Goal: Task Accomplishment & Management: Complete application form

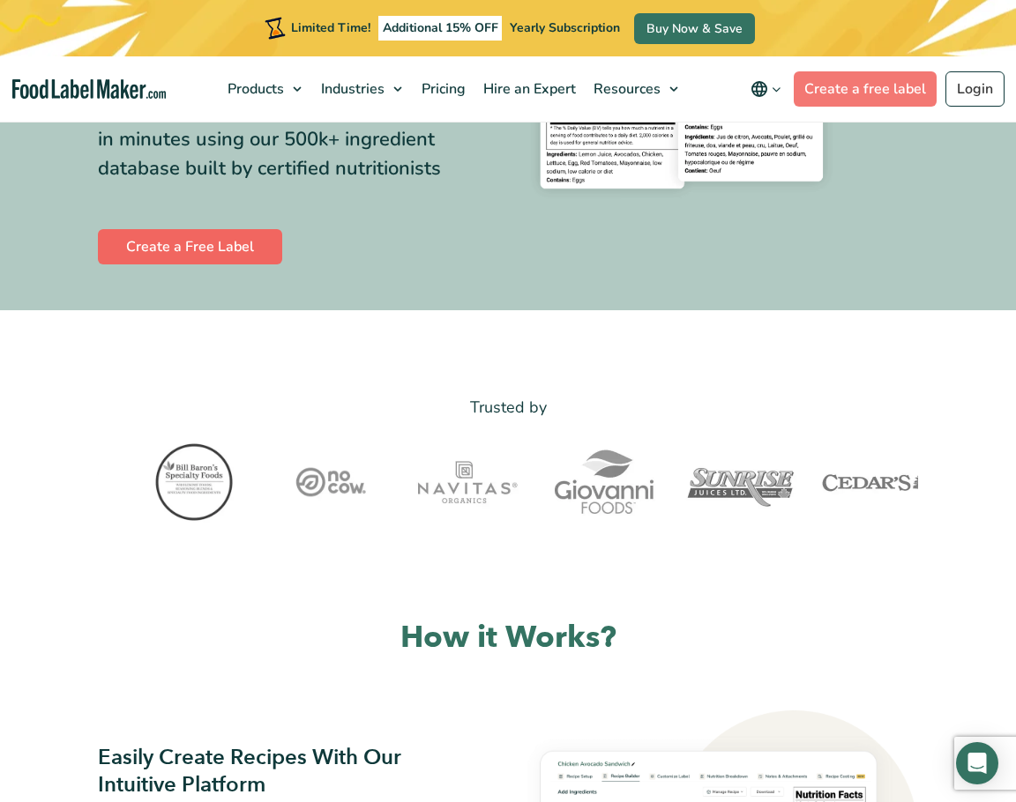
scroll to position [369, 0]
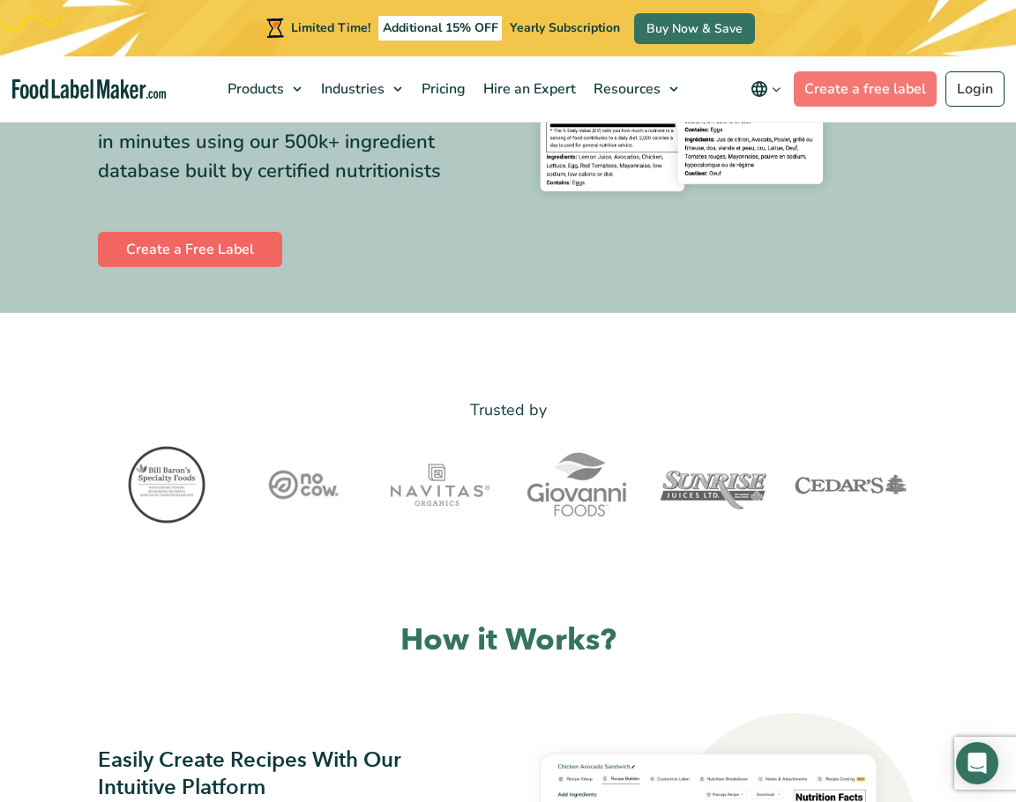
click at [191, 267] on link "Create a Free Label" at bounding box center [190, 249] width 184 height 35
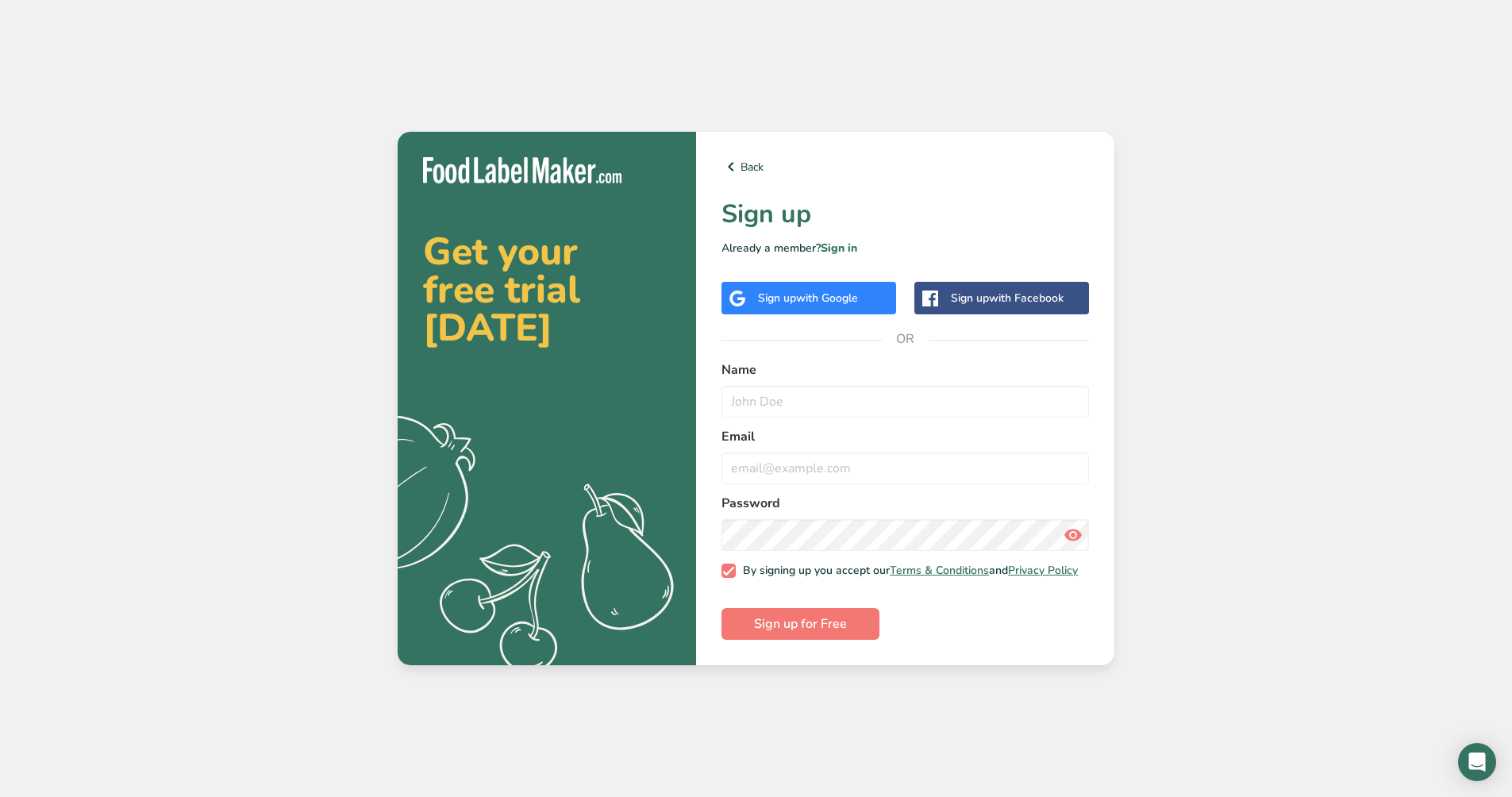
click at [818, 292] on span "with Google" at bounding box center [827, 298] width 62 height 15
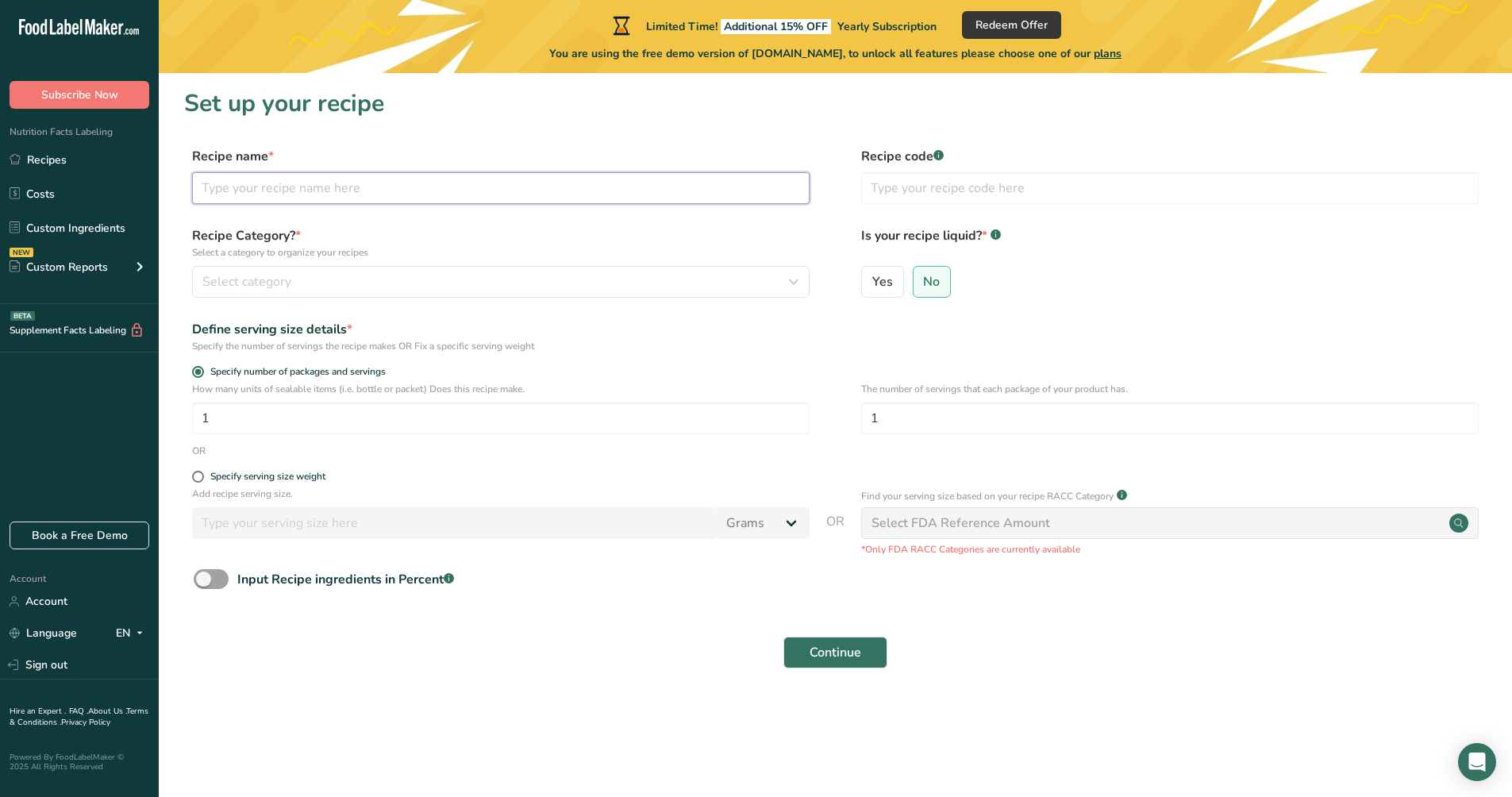
click at [265, 186] on input "text" at bounding box center [501, 187] width 618 height 32
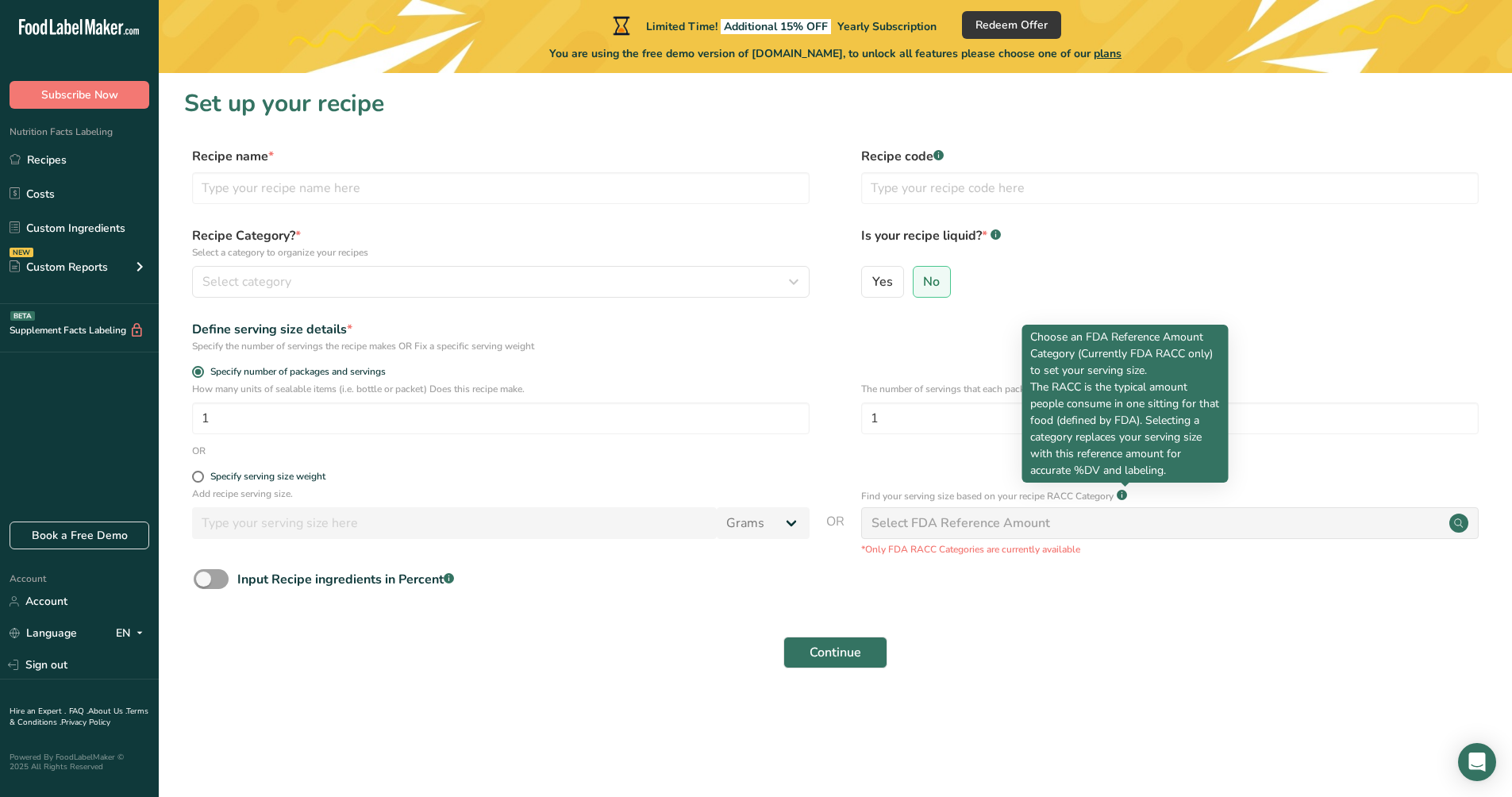
click at [1127, 494] on rect at bounding box center [1121, 494] width 10 height 10
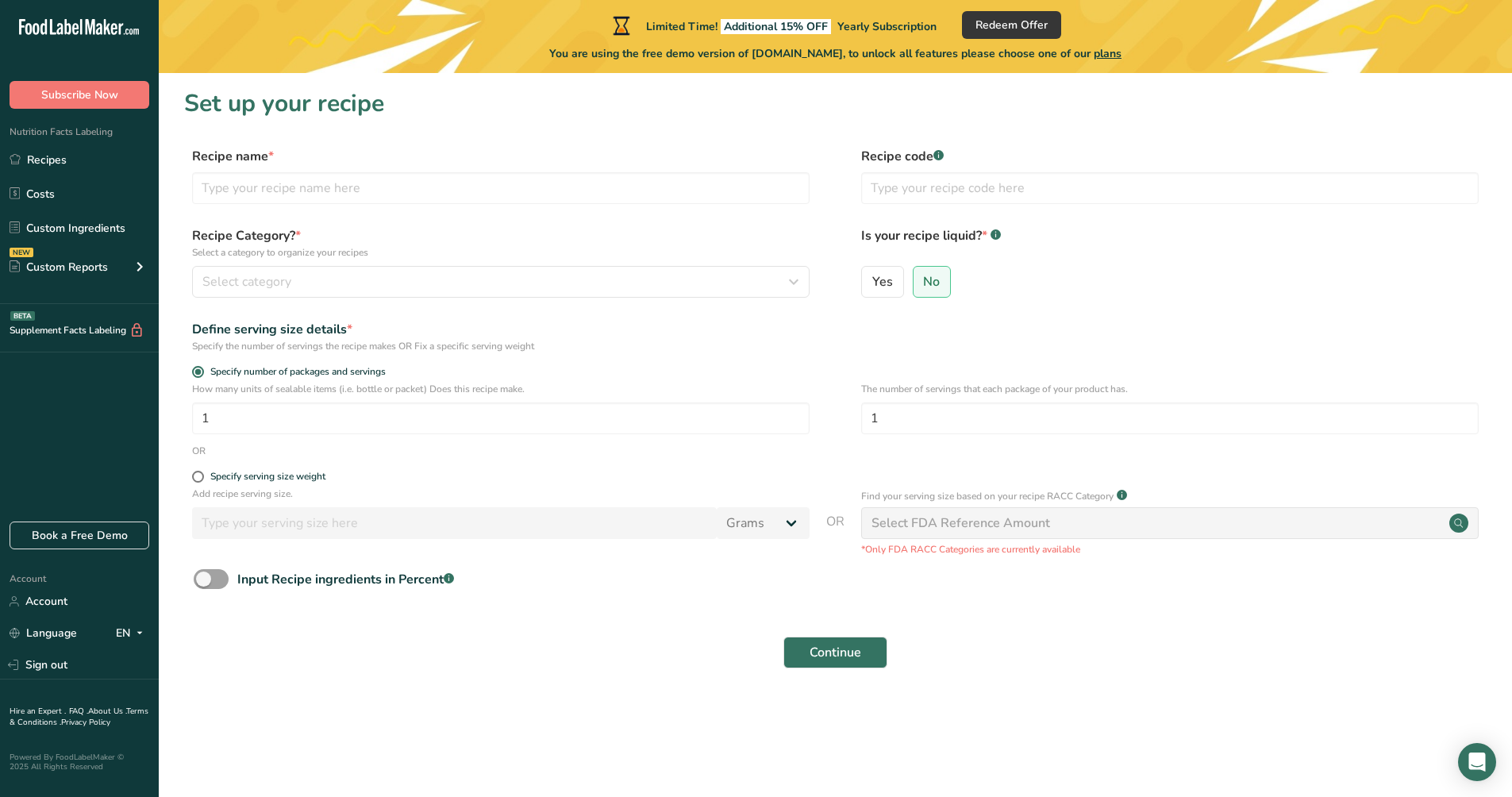
click at [1127, 494] on rect at bounding box center [1121, 494] width 10 height 10
click at [1164, 532] on div "Select FDA Reference Amount" at bounding box center [1171, 522] width 618 height 32
click at [980, 530] on div "Select FDA Reference Amount" at bounding box center [961, 522] width 178 height 19
click at [277, 184] on input "text" at bounding box center [501, 187] width 618 height 32
type input "tortillas de harina"
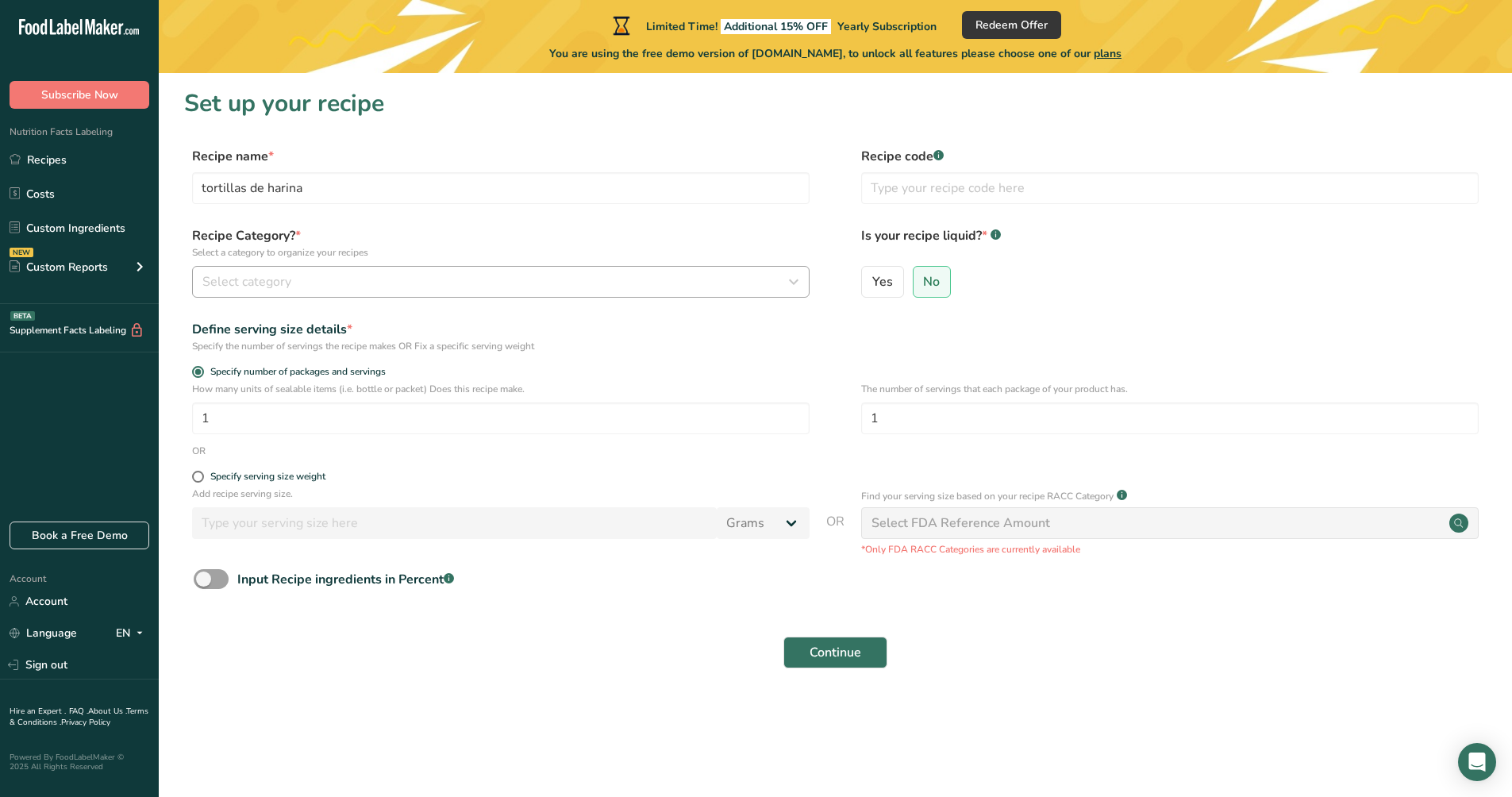
click at [293, 287] on div "Select category" at bounding box center [496, 281] width 587 height 19
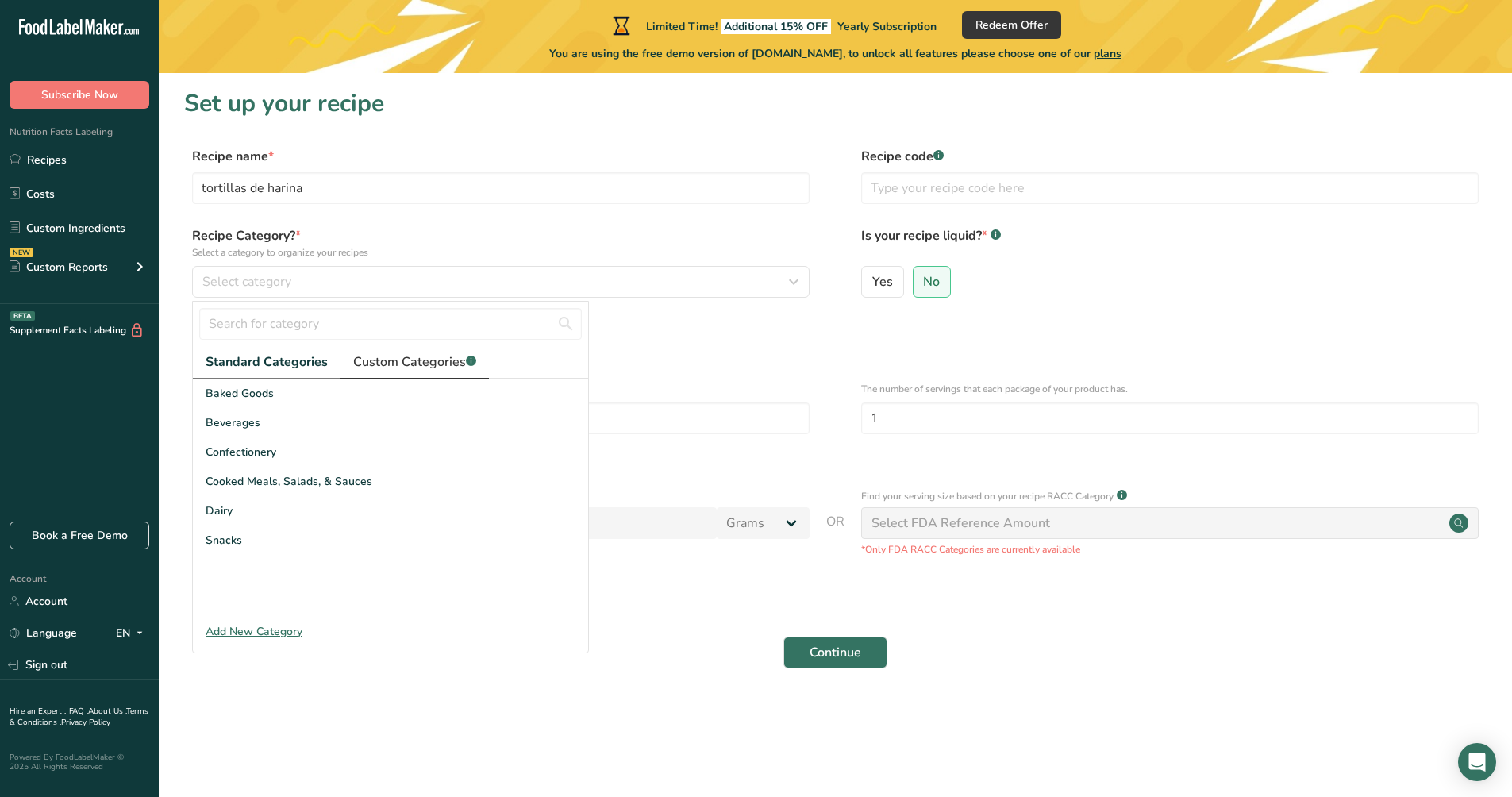
click at [400, 363] on span "Custom Categories .a-a{fill:#347362;}.b-a{fill:#fff;}" at bounding box center [414, 361] width 123 height 19
click at [312, 363] on span "Standard Categories" at bounding box center [266, 361] width 121 height 19
click at [251, 398] on span "Baked Goods" at bounding box center [240, 394] width 68 height 17
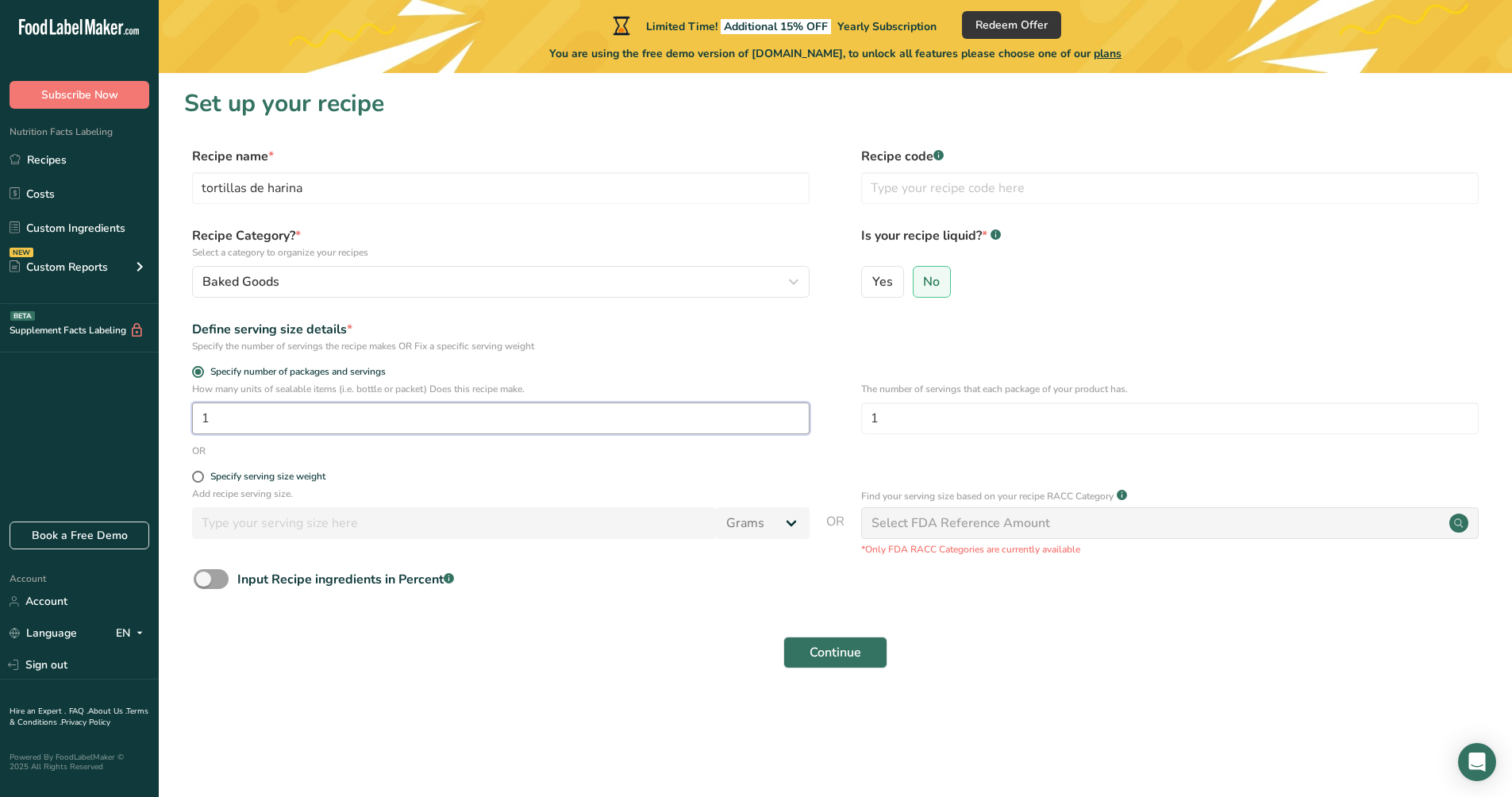
click at [341, 421] on input "1" at bounding box center [501, 418] width 618 height 32
type input "10"
click at [291, 548] on div "Add recipe serving size. Grams kg mg mcg lb oz l mL fl oz tbsp tsp cup qt gallo…" at bounding box center [836, 521] width 1303 height 70
click at [903, 419] on input "1" at bounding box center [1171, 418] width 618 height 32
type input "10"
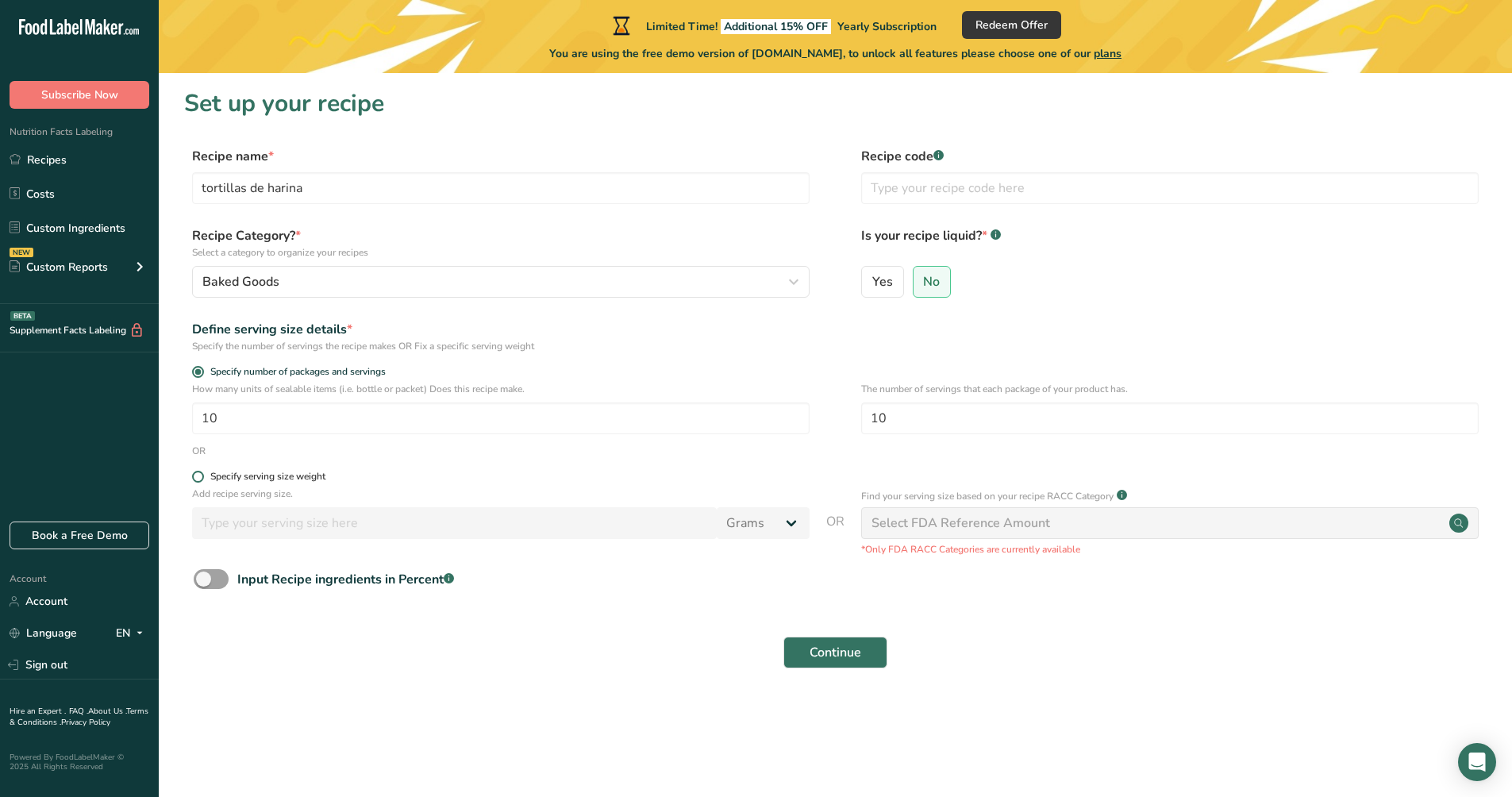
click at [201, 479] on span at bounding box center [197, 476] width 12 height 12
click at [201, 479] on input "Specify serving size weight" at bounding box center [196, 476] width 10 height 10
radio input "true"
radio input "false"
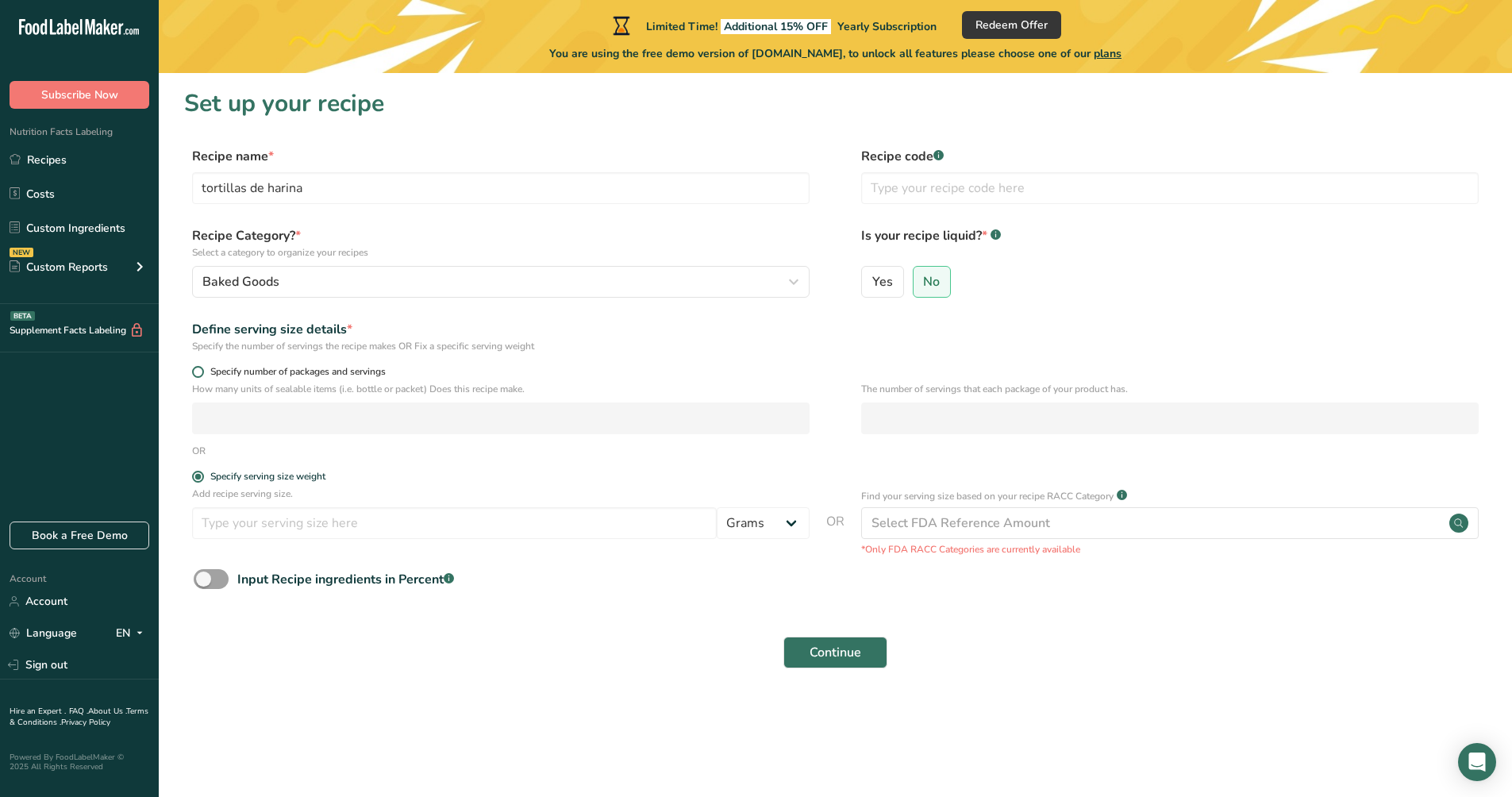
click at [200, 373] on span at bounding box center [197, 371] width 12 height 12
click at [200, 373] on input "Specify number of packages and servings" at bounding box center [196, 371] width 10 height 10
radio input "true"
radio input "false"
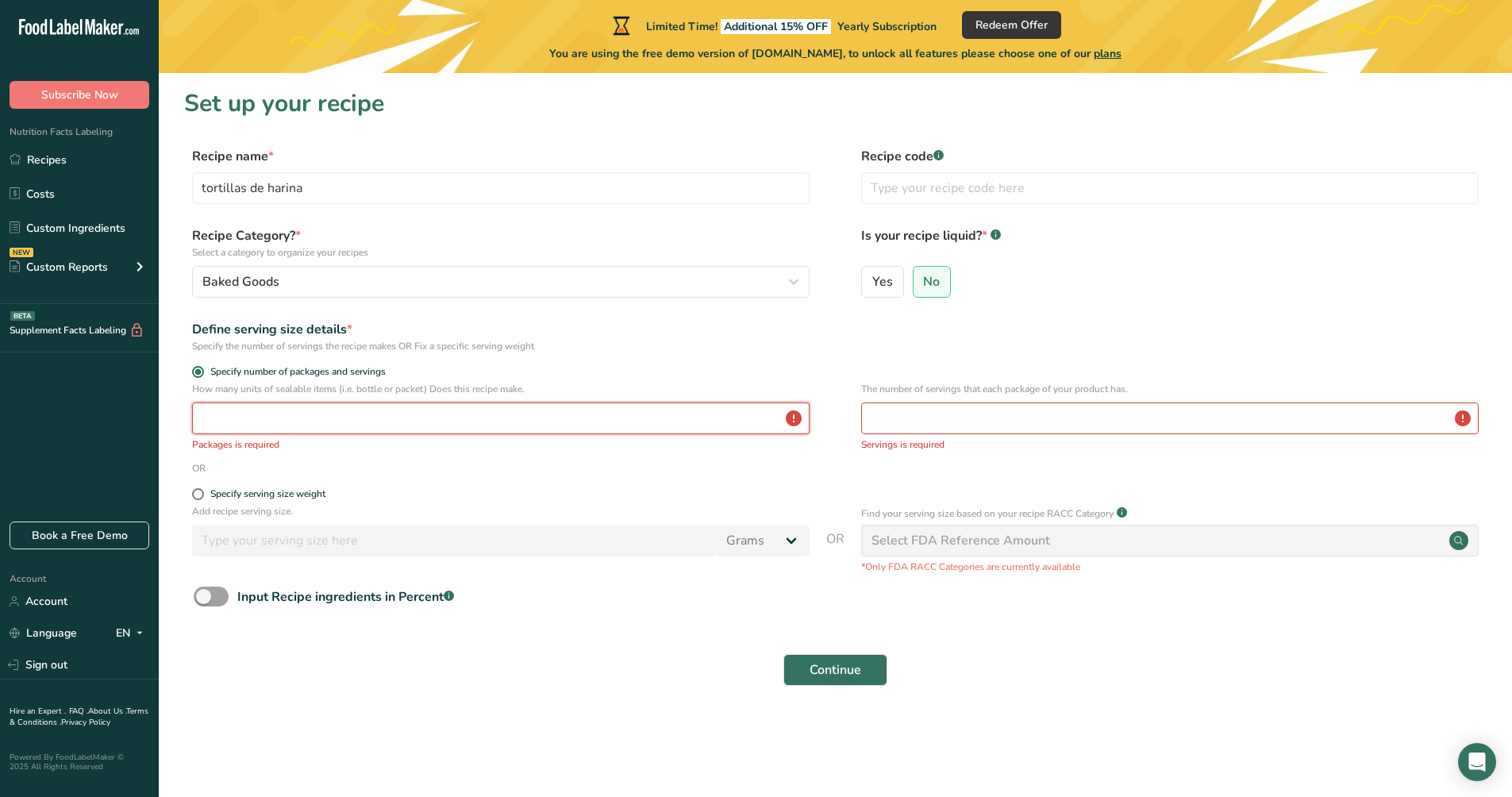
click at [799, 426] on input "number" at bounding box center [501, 418] width 618 height 32
click at [795, 419] on input "number" at bounding box center [501, 418] width 618 height 32
click at [788, 419] on input "number" at bounding box center [501, 418] width 618 height 32
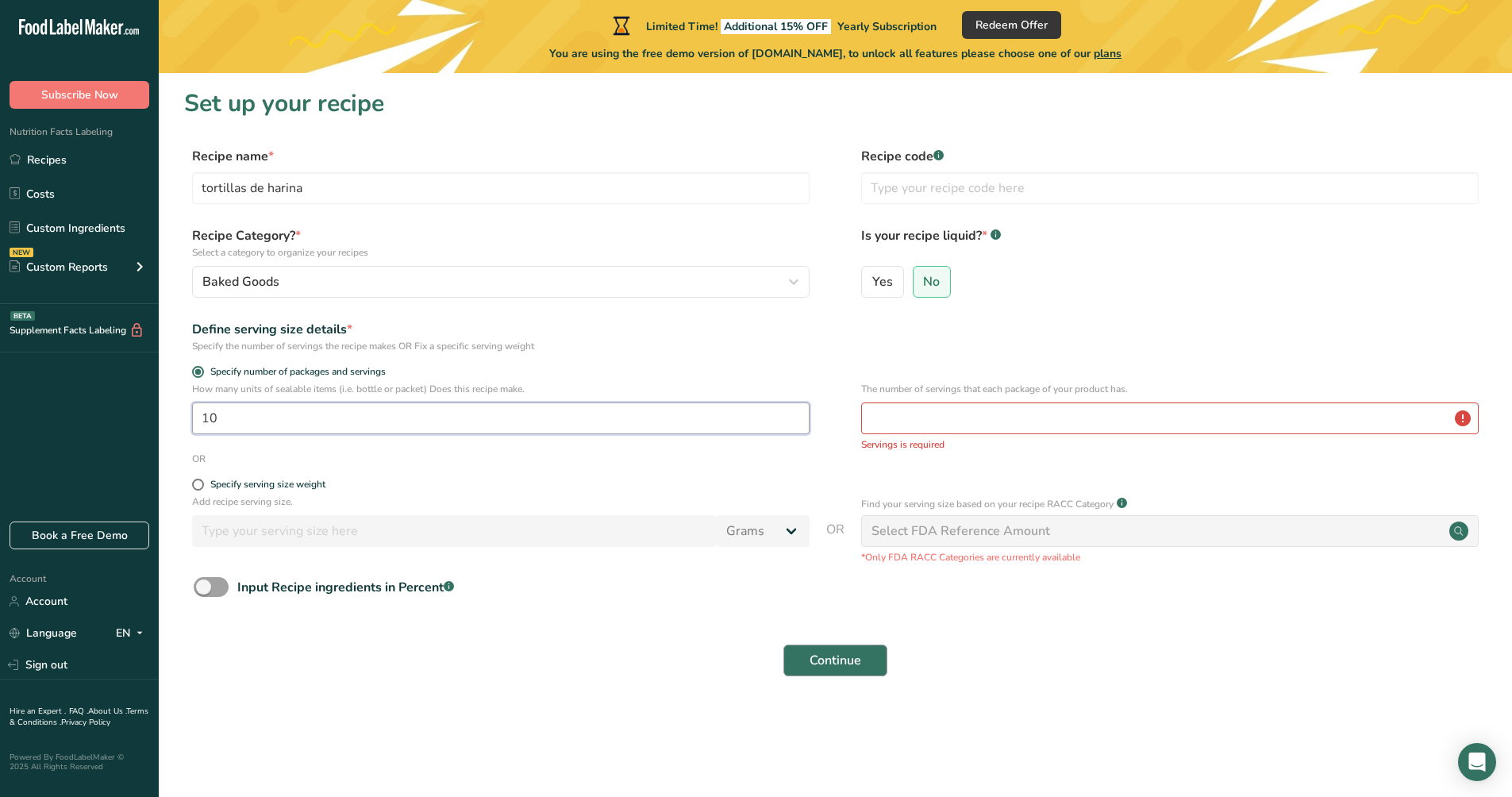
type input "10"
click at [845, 666] on span "Continue" at bounding box center [835, 660] width 51 height 19
click at [921, 419] on input "number" at bounding box center [1171, 418] width 618 height 32
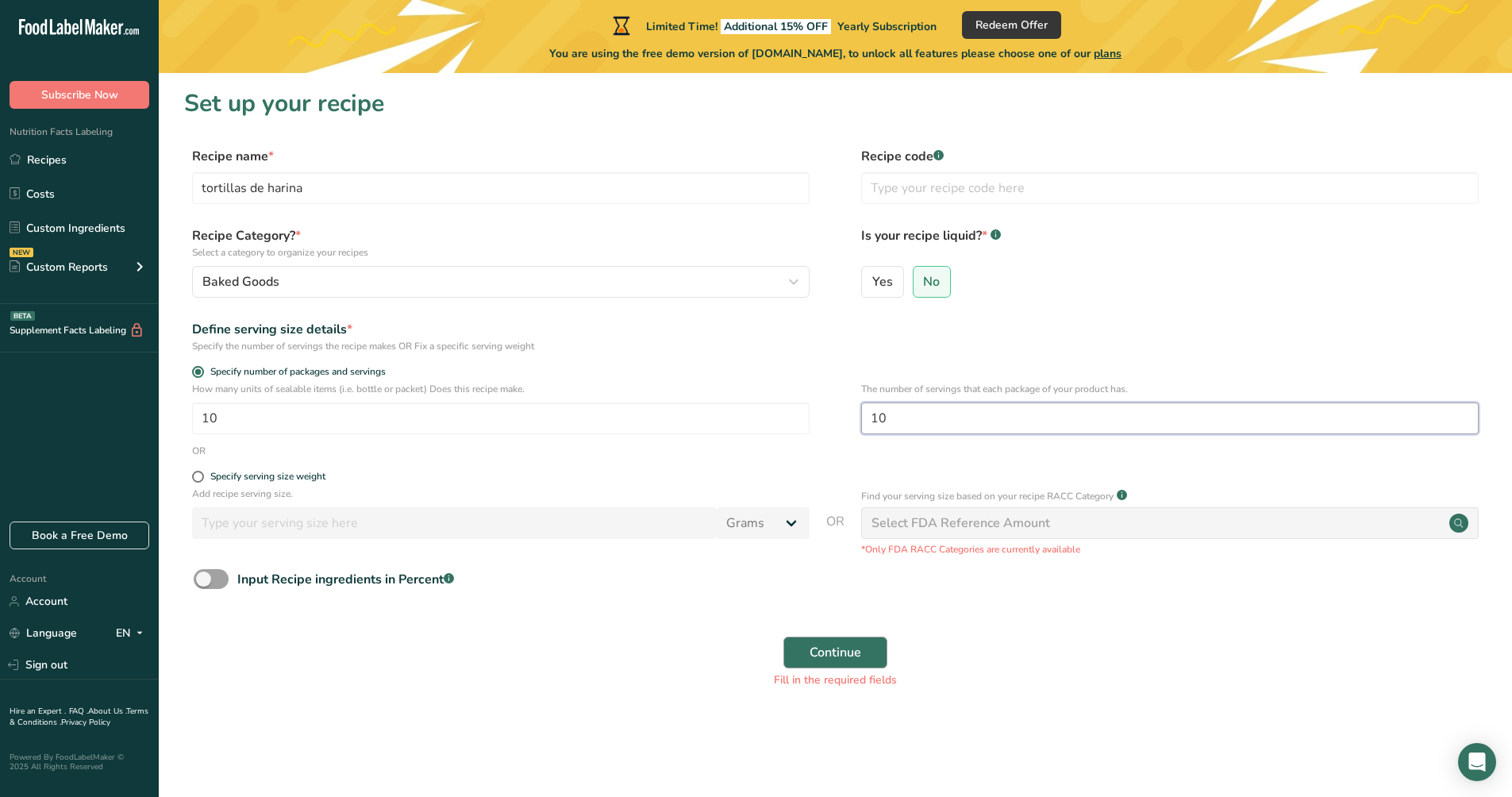
type input "10"
click at [850, 658] on span "Continue" at bounding box center [835, 652] width 51 height 19
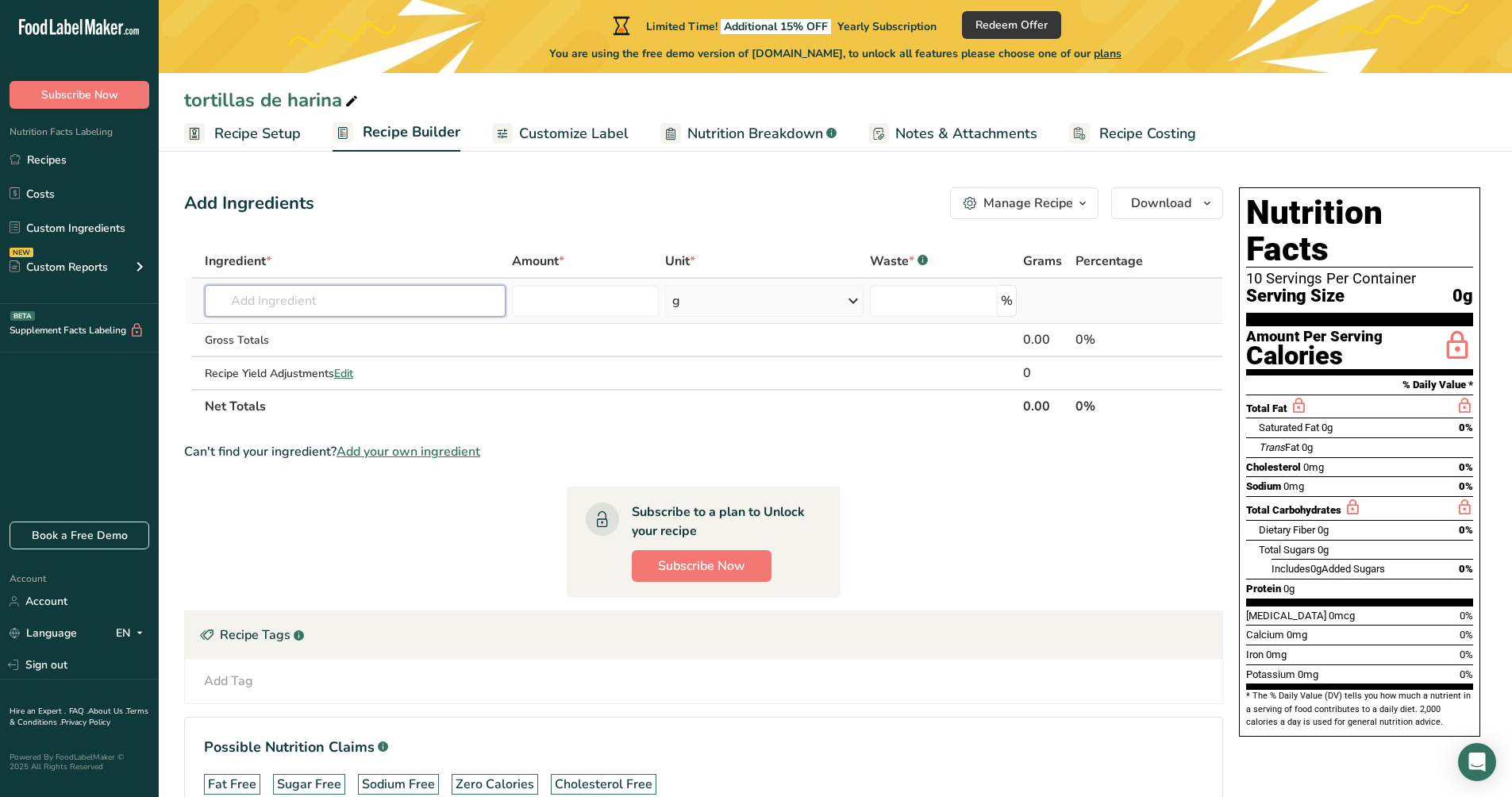
click at [357, 300] on input "text" at bounding box center [355, 300] width 301 height 32
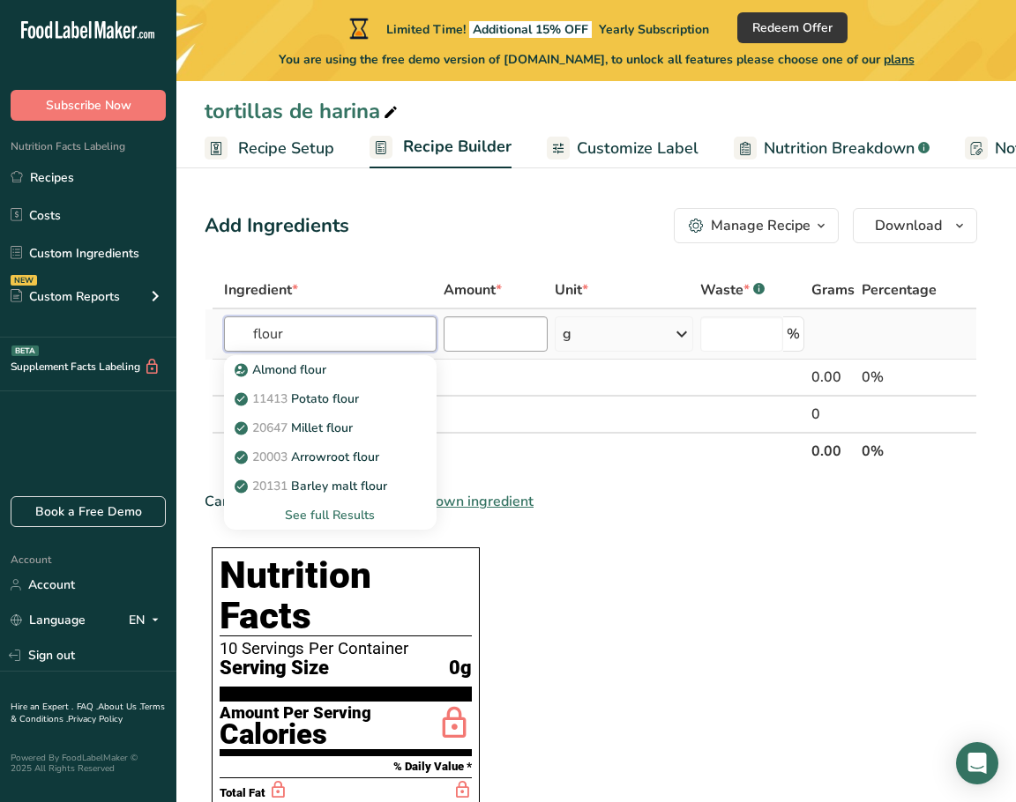
type input "flour"
click at [495, 333] on input "number" at bounding box center [495, 333] width 104 height 35
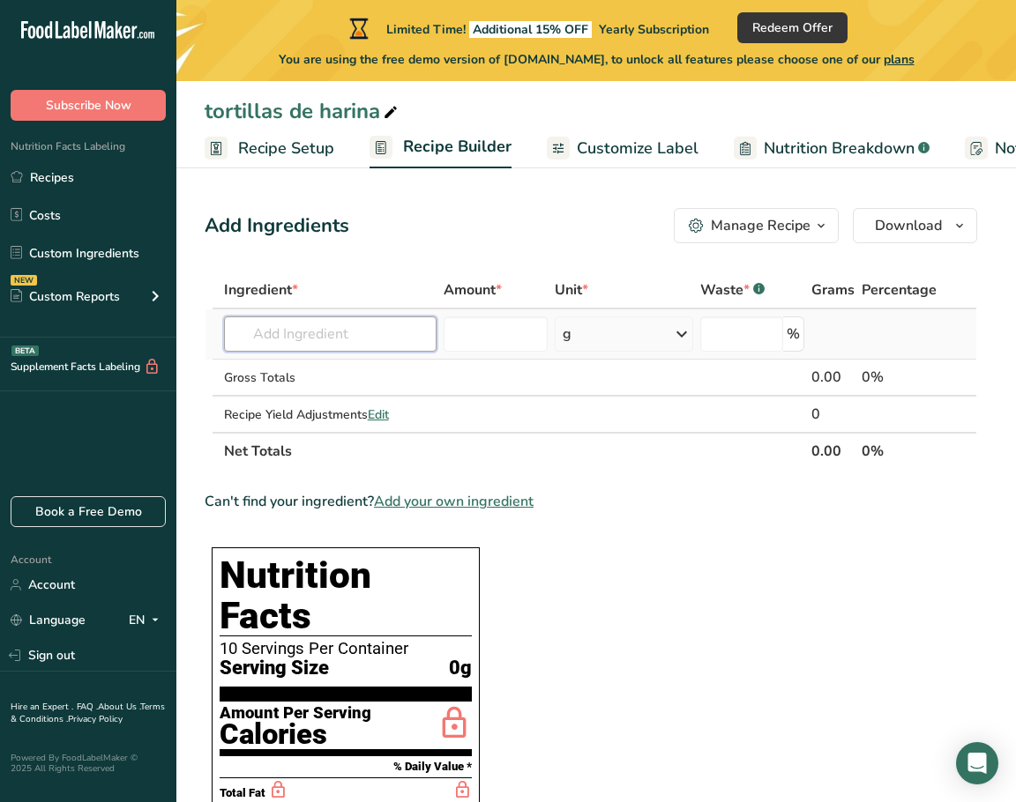
click at [403, 336] on input "text" at bounding box center [330, 333] width 212 height 35
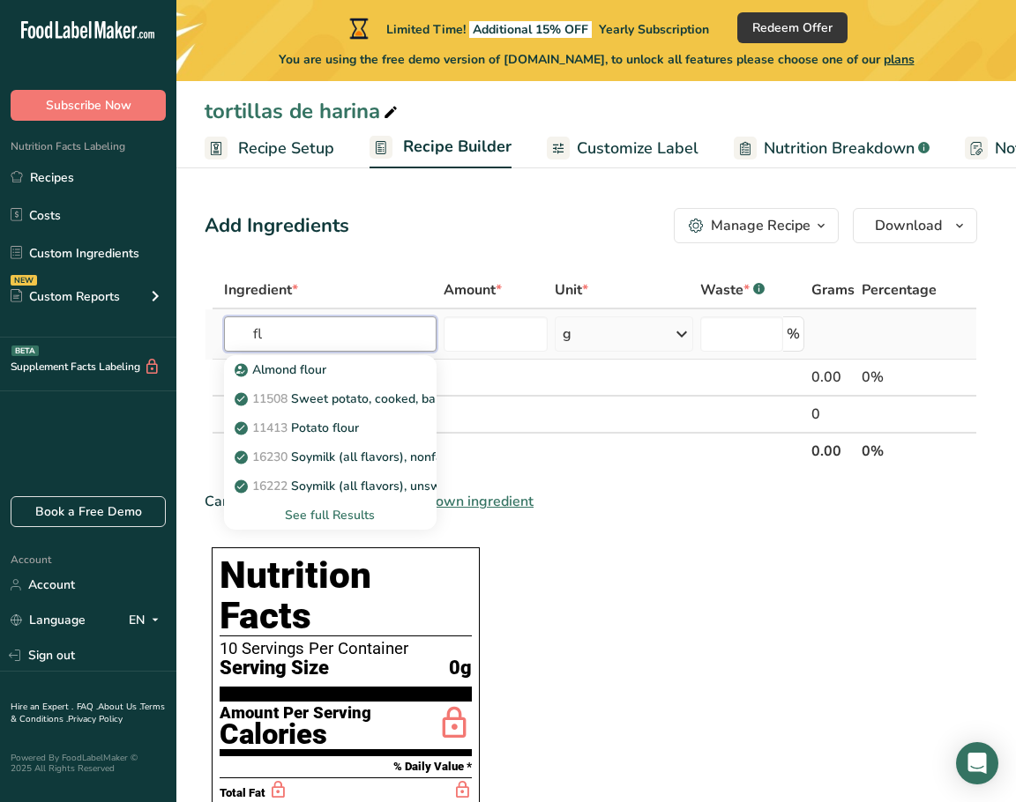
type input "f"
type input "wheat Flo"
drag, startPoint x: 403, startPoint y: 335, endPoint x: 421, endPoint y: 373, distance: 42.2
click at [421, 373] on p "20082 Wheat flour, white, all-purpose, self-rising, enriched" at bounding box center [413, 370] width 350 height 19
type input "Wheat flour, white, all-purpose, self-rising, enriched"
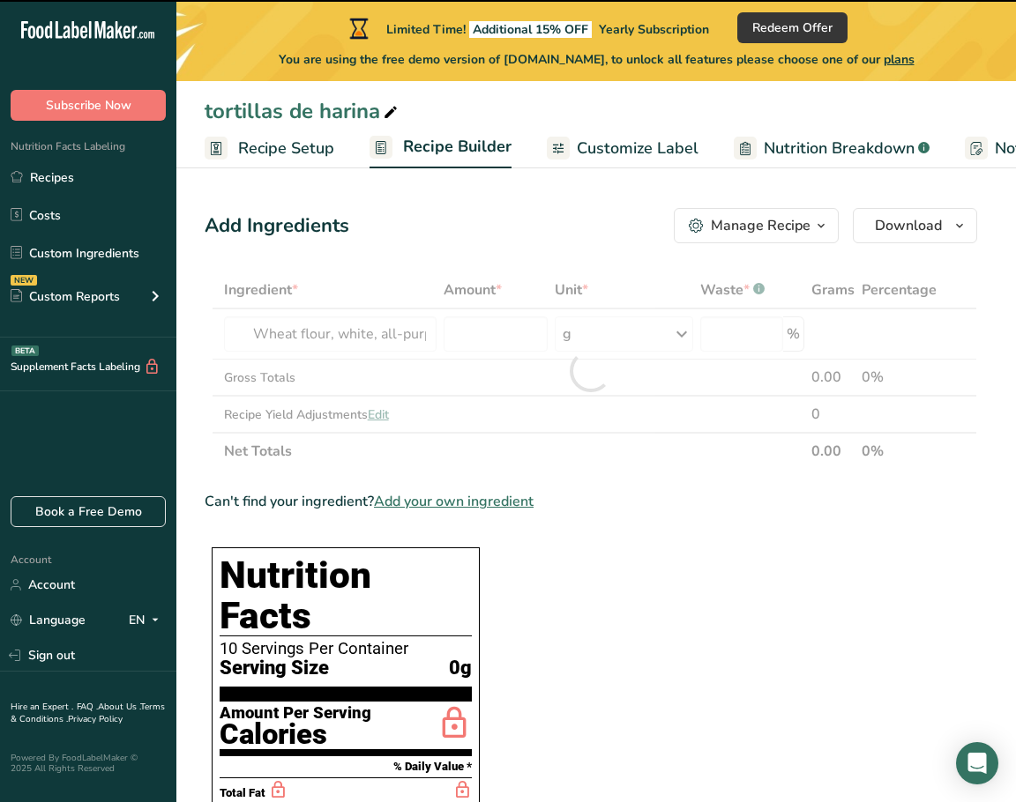
type input "0"
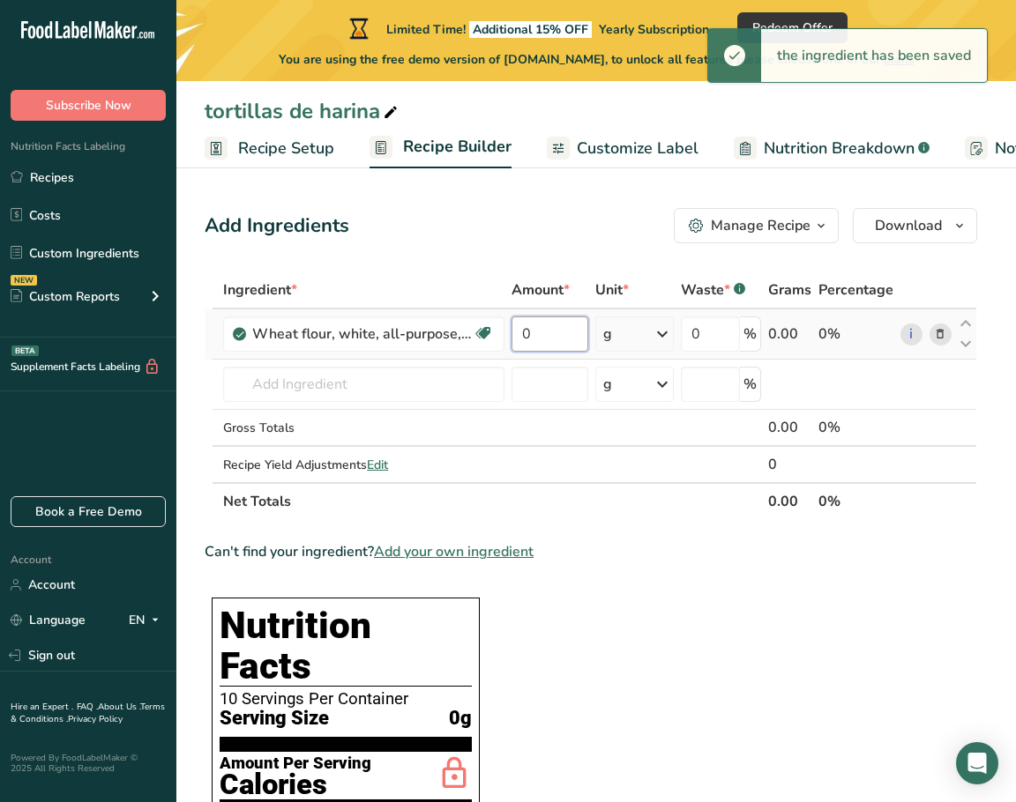
click at [541, 332] on input "0" at bounding box center [549, 333] width 77 height 35
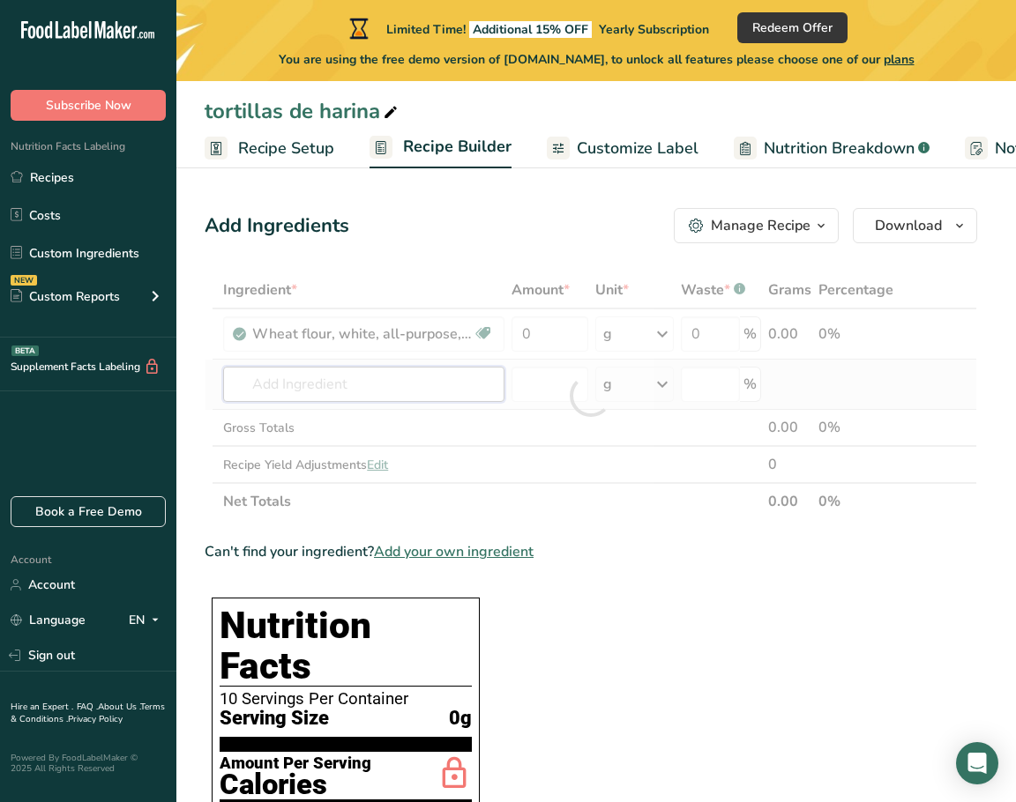
click at [434, 393] on div "Ingredient * Amount * Unit * Waste * .a-a{fill:#347362;}.b-a{fill:#fff;} Grams …" at bounding box center [591, 396] width 772 height 249
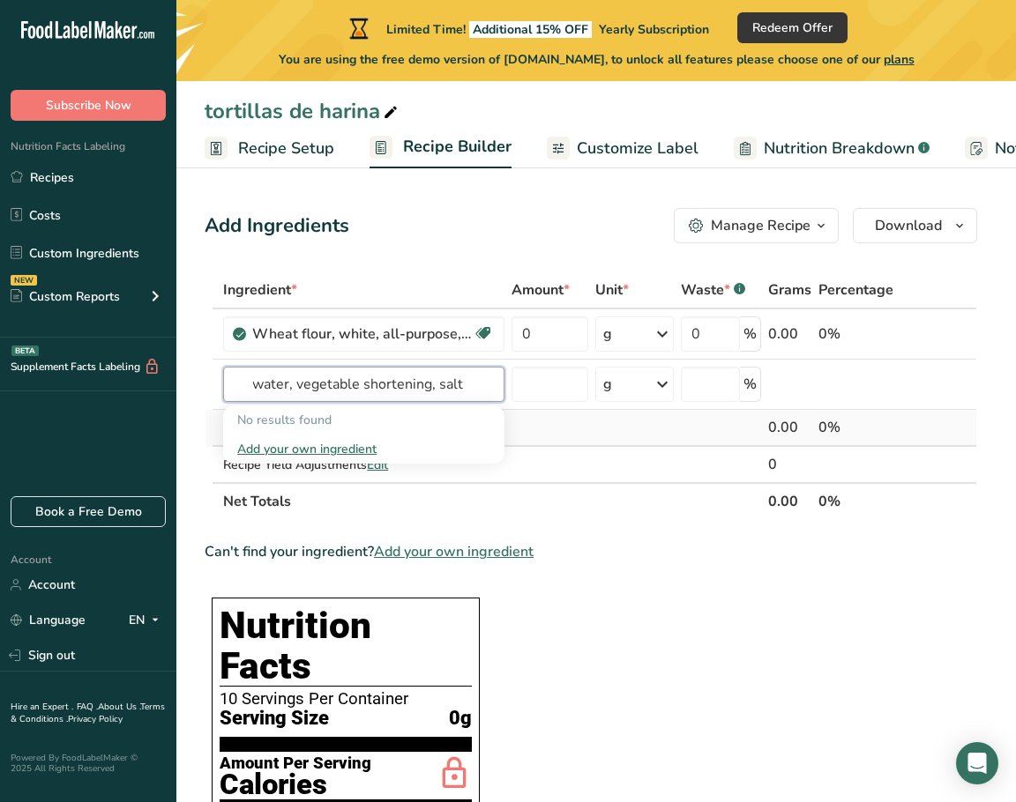
type input "water, vegetable shortening, salt"
click at [510, 419] on td at bounding box center [550, 428] width 84 height 37
click at [474, 387] on input "text" at bounding box center [363, 384] width 281 height 35
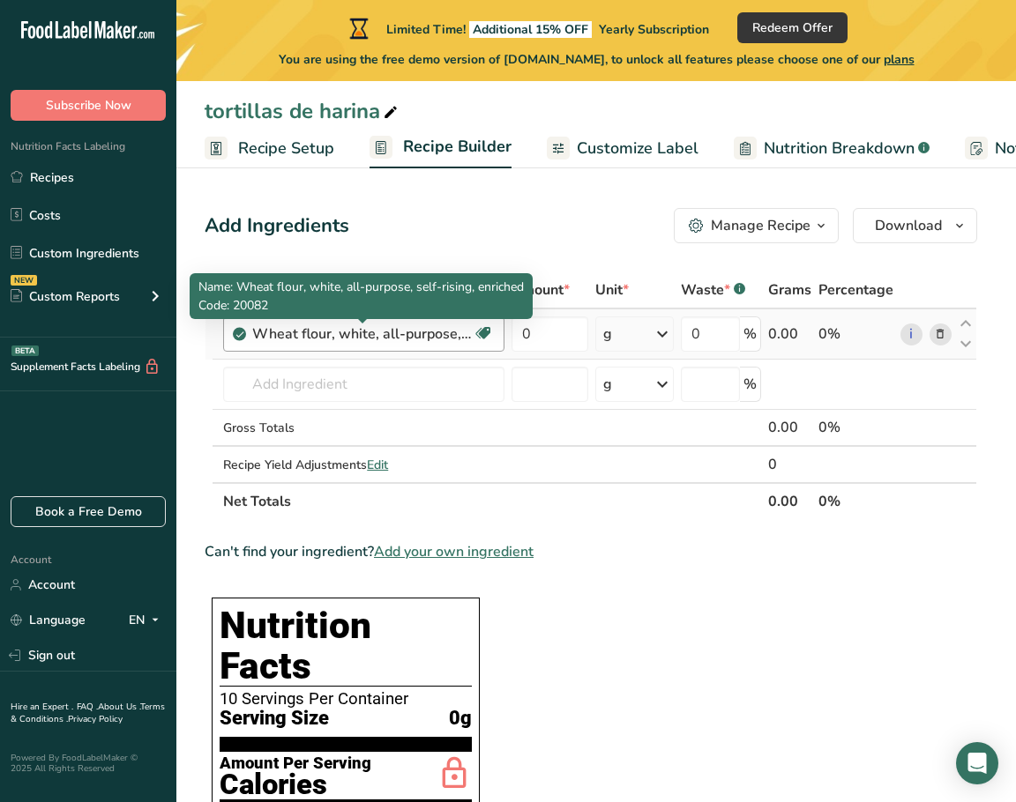
click at [469, 334] on div "Wheat flour, white, all-purpose, self-rising, enriched" at bounding box center [362, 334] width 220 height 21
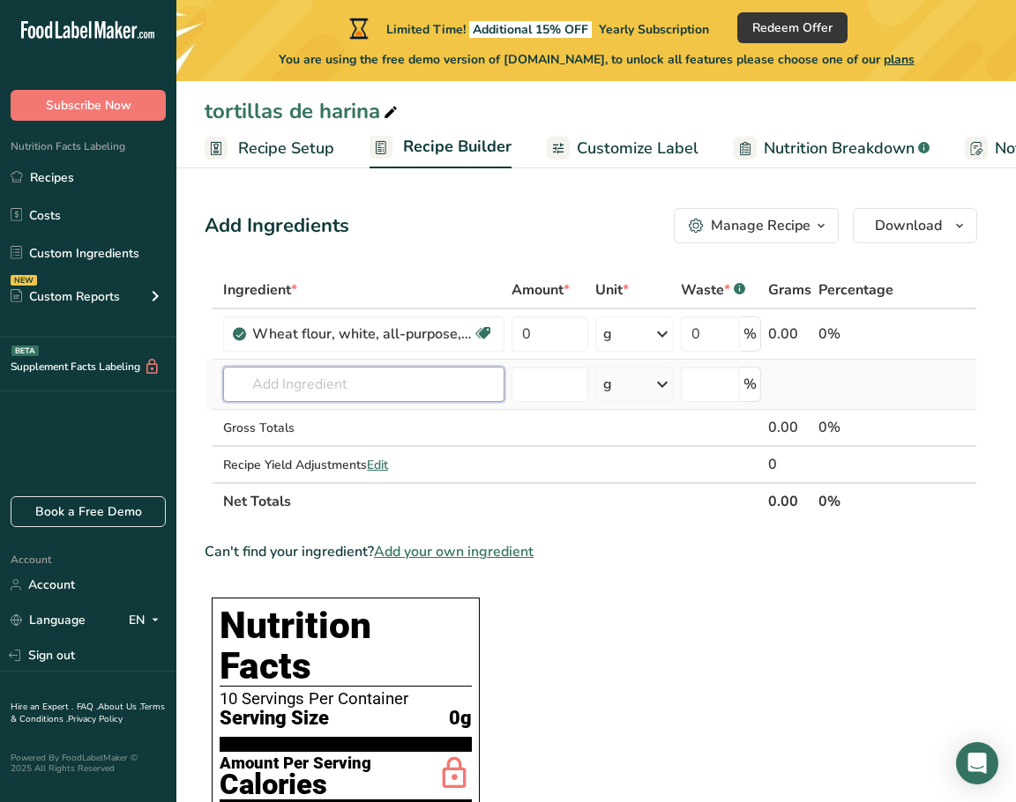
click at [321, 385] on input "text" at bounding box center [363, 384] width 281 height 35
type input "water, vegetable shor"
click at [305, 451] on div "Add your own ingredient" at bounding box center [363, 449] width 253 height 19
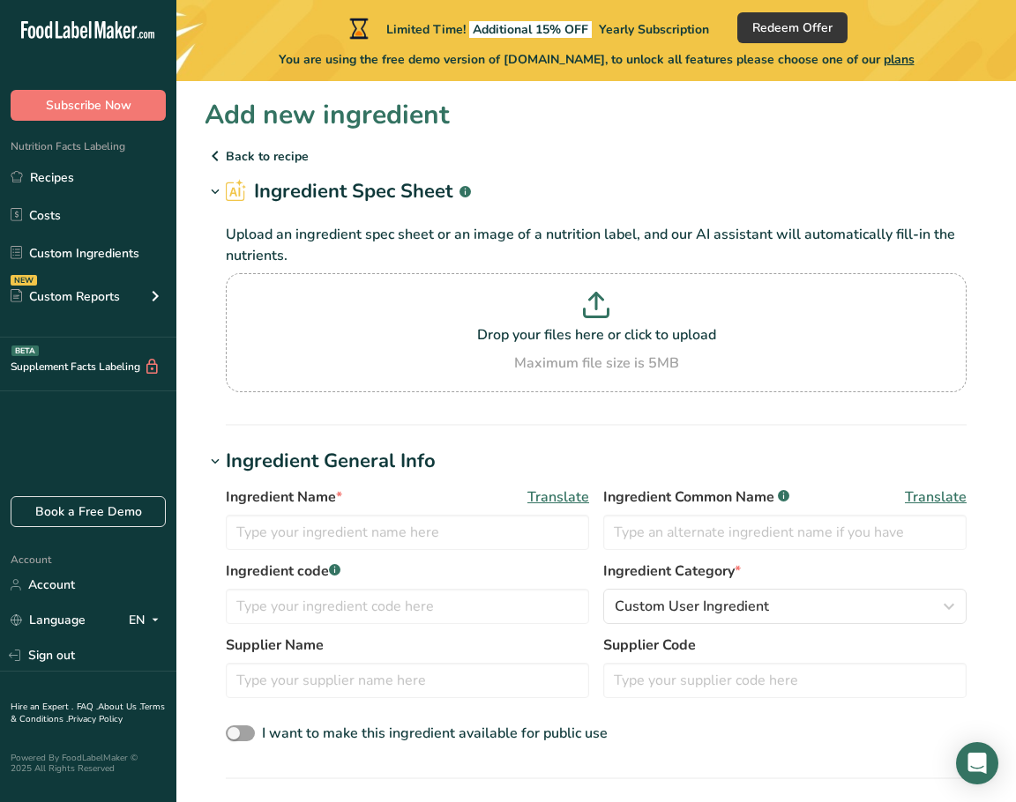
click at [244, 158] on p "Back to recipe" at bounding box center [596, 155] width 783 height 21
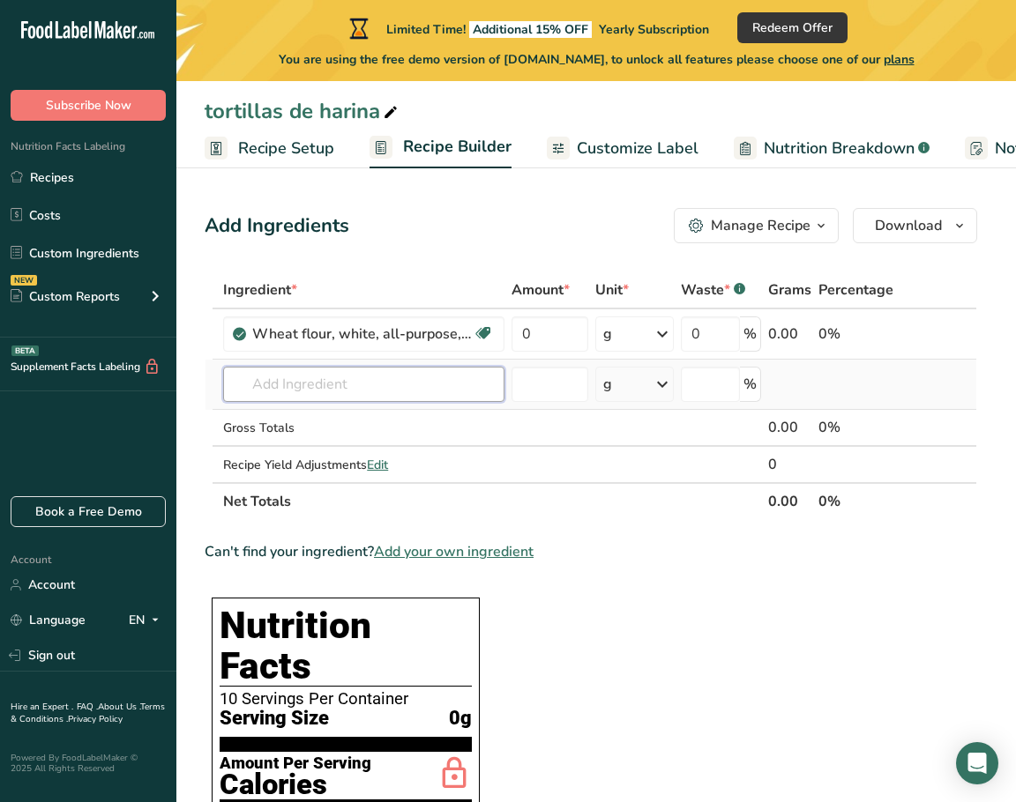
click at [331, 388] on input "text" at bounding box center [363, 384] width 281 height 35
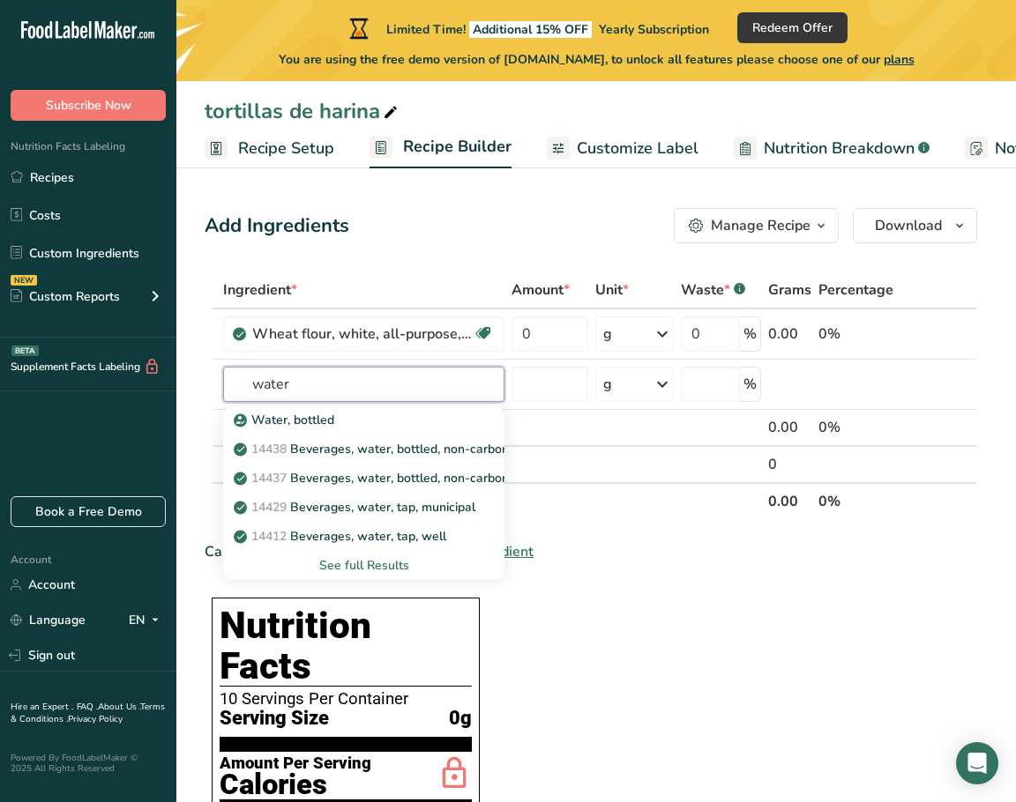
type input "water"
click at [627, 554] on div "Can't find your ingredient? Add your own ingredient" at bounding box center [591, 551] width 772 height 21
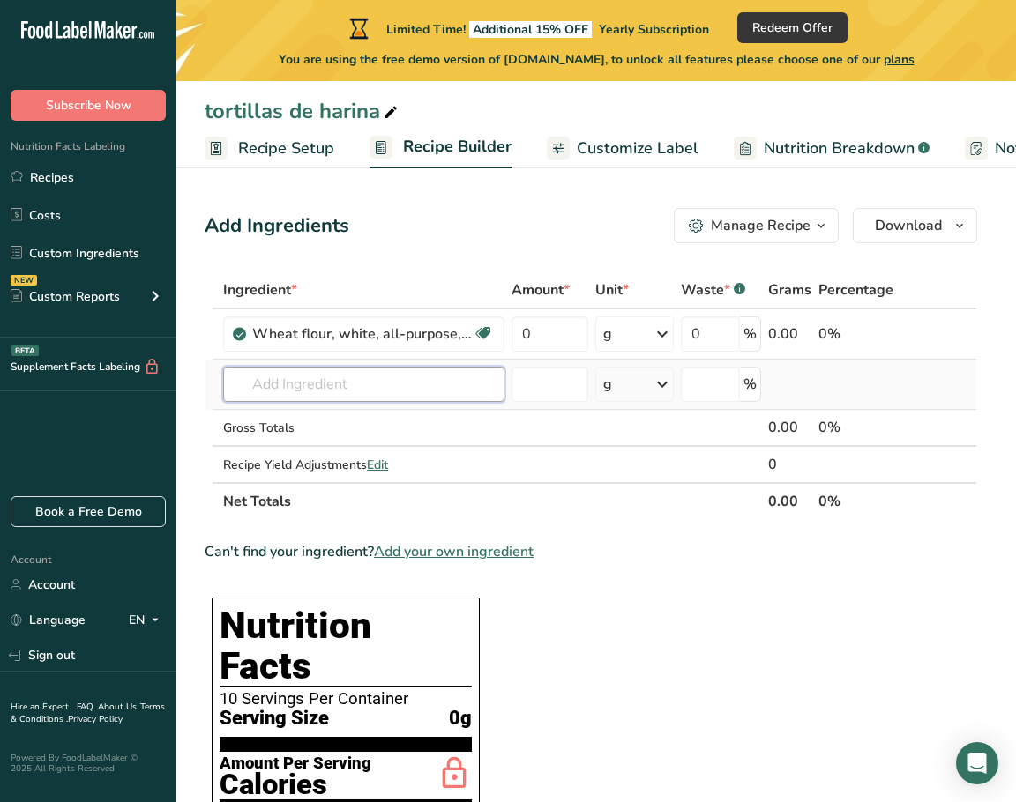
click at [365, 381] on input "text" at bounding box center [363, 384] width 281 height 35
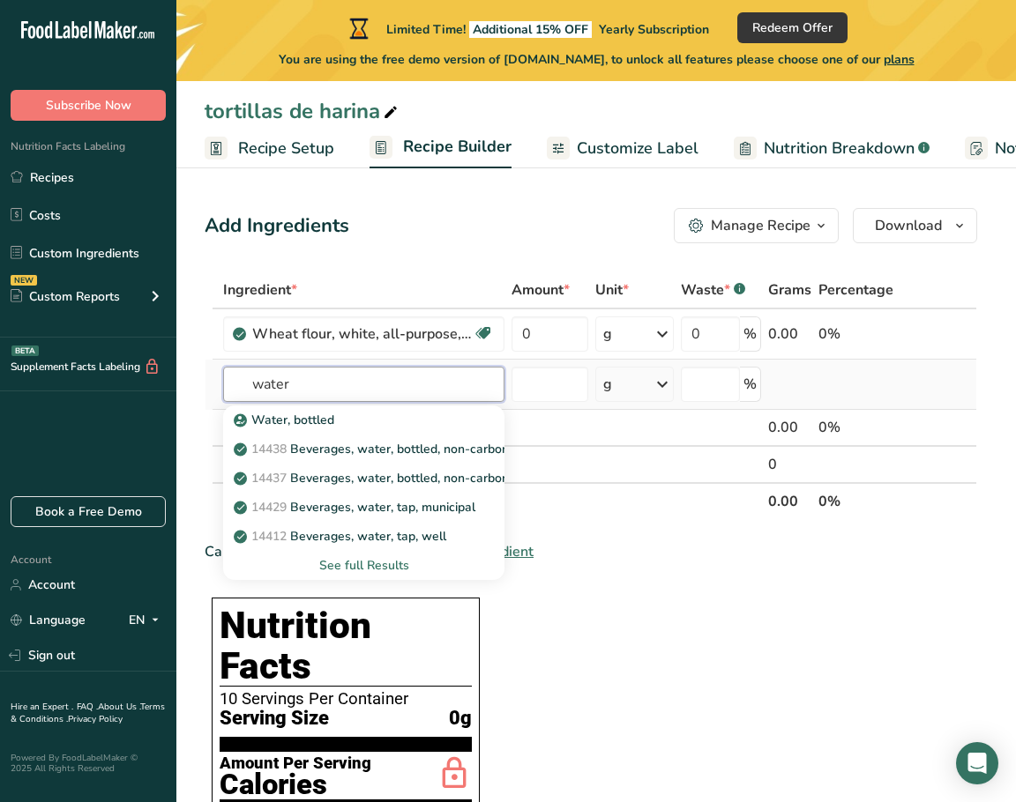
type input "water"
click at [369, 568] on div "See full Results" at bounding box center [363, 565] width 253 height 19
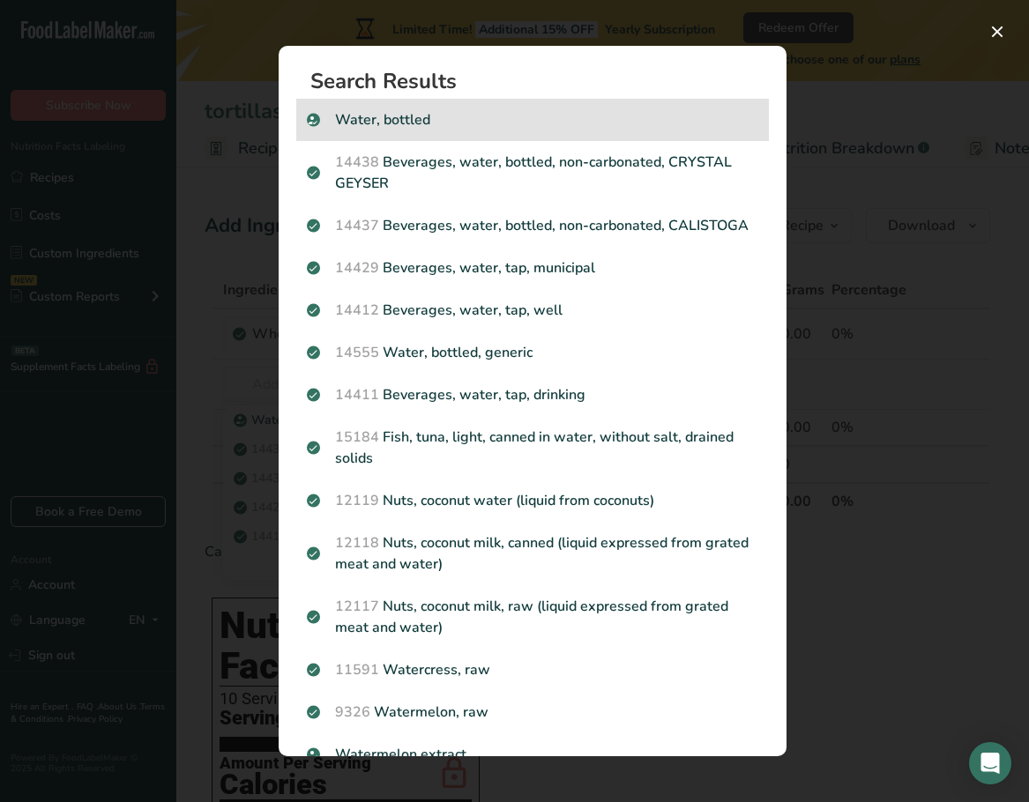
click at [417, 122] on p "Water, bottled" at bounding box center [532, 119] width 451 height 21
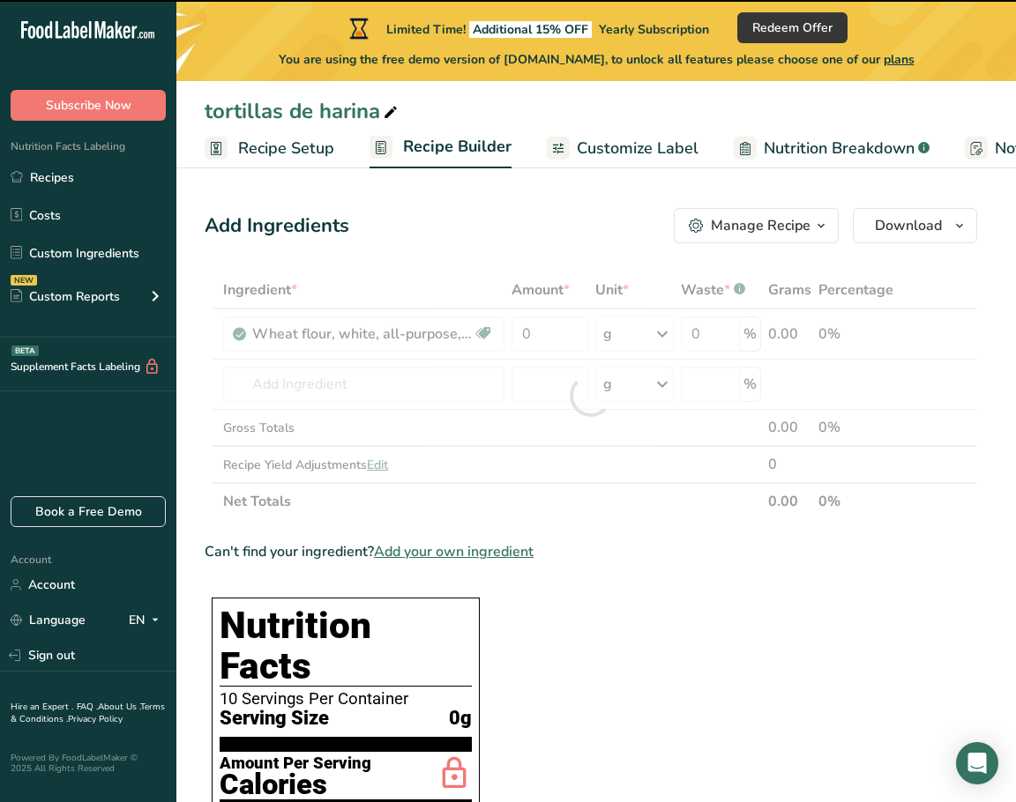
type input "0"
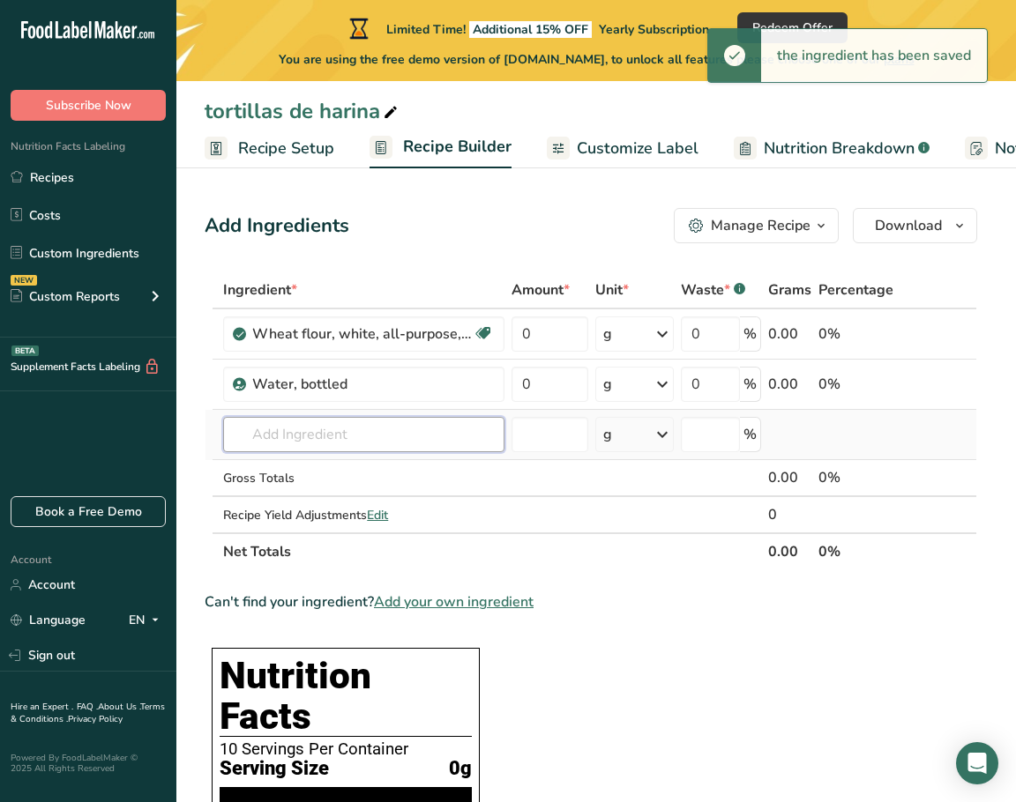
click at [376, 440] on input "text" at bounding box center [363, 434] width 281 height 35
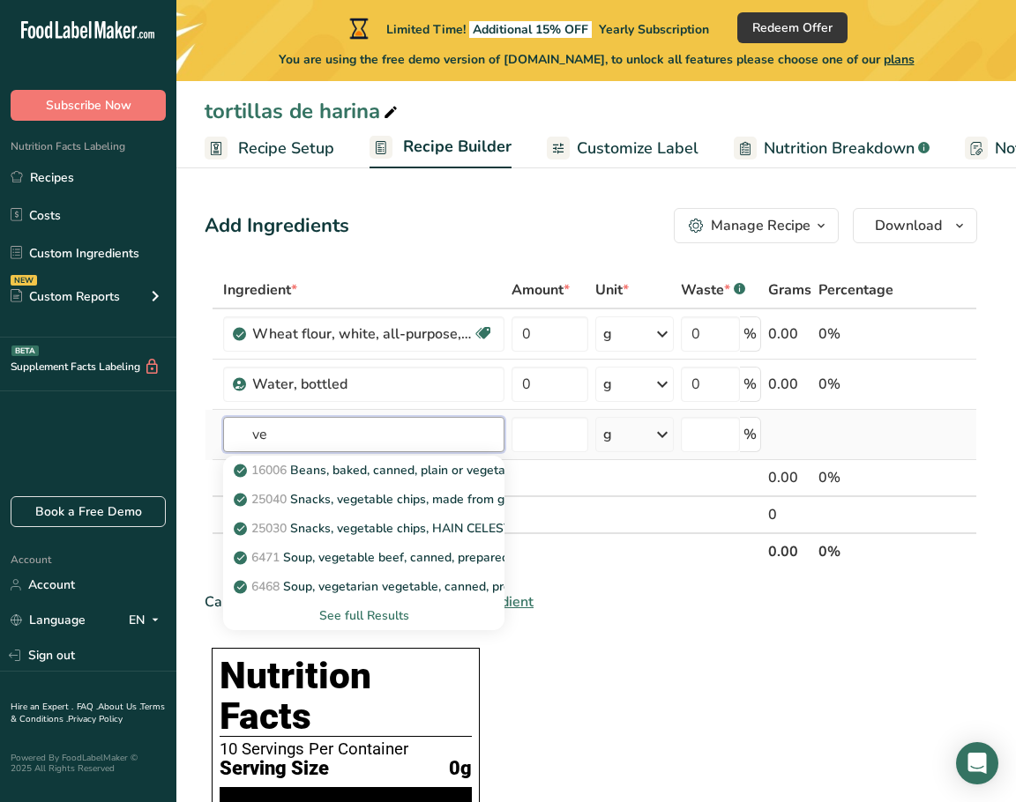
type input "v"
type input "lard"
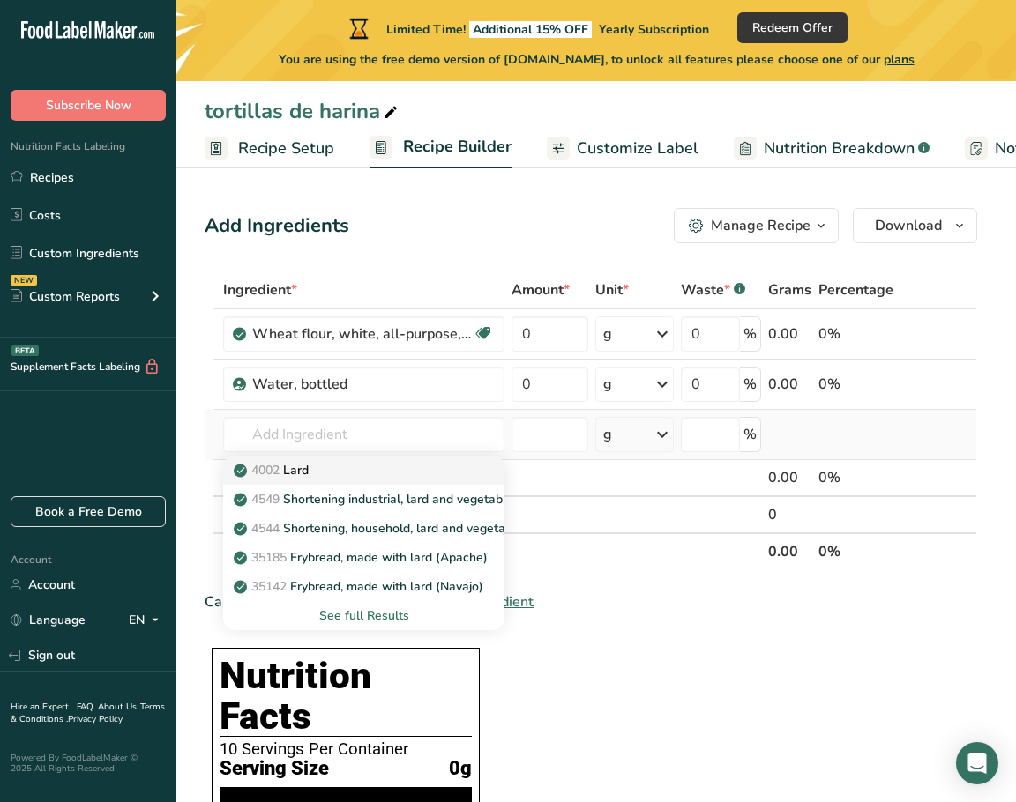
click at [369, 478] on div "4002 Lard" at bounding box center [349, 470] width 225 height 19
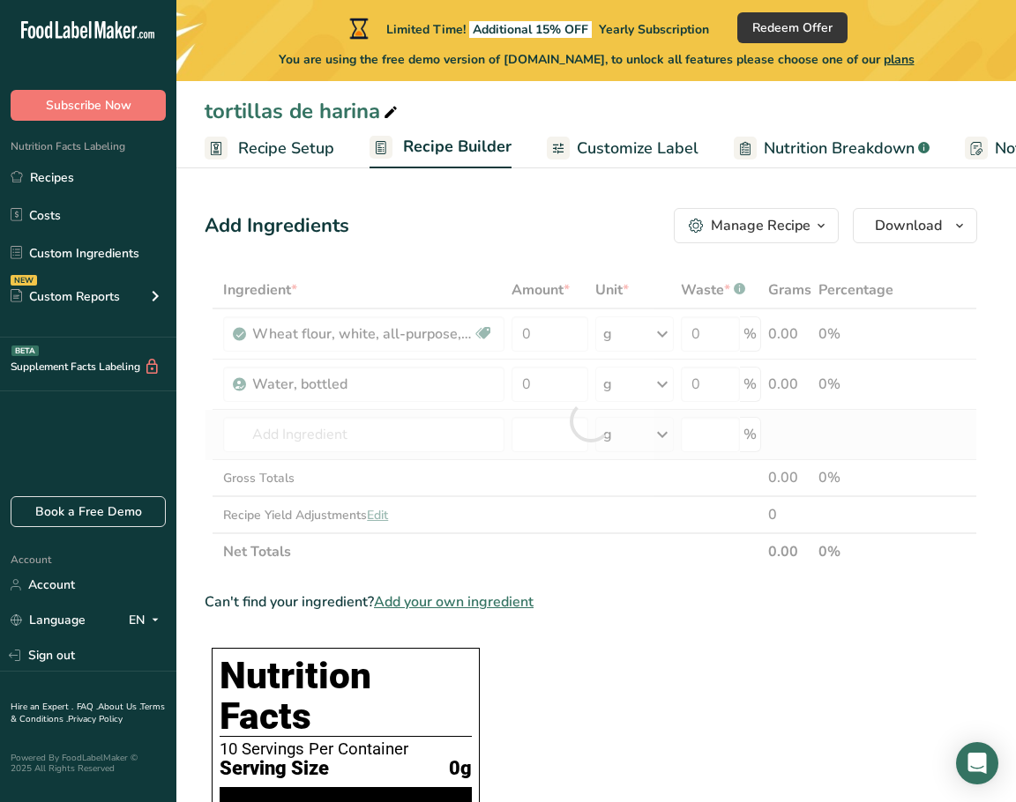
type input "Lard"
type input "0"
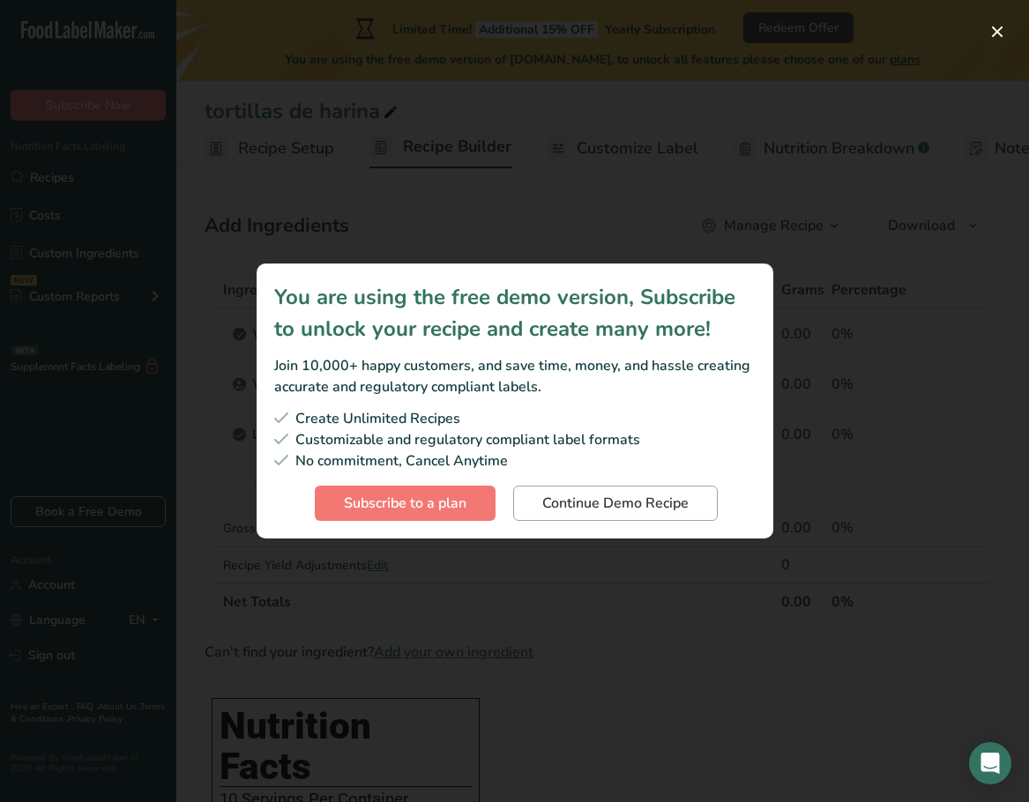
click at [623, 513] on span "Continue Demo Recipe" at bounding box center [615, 503] width 146 height 21
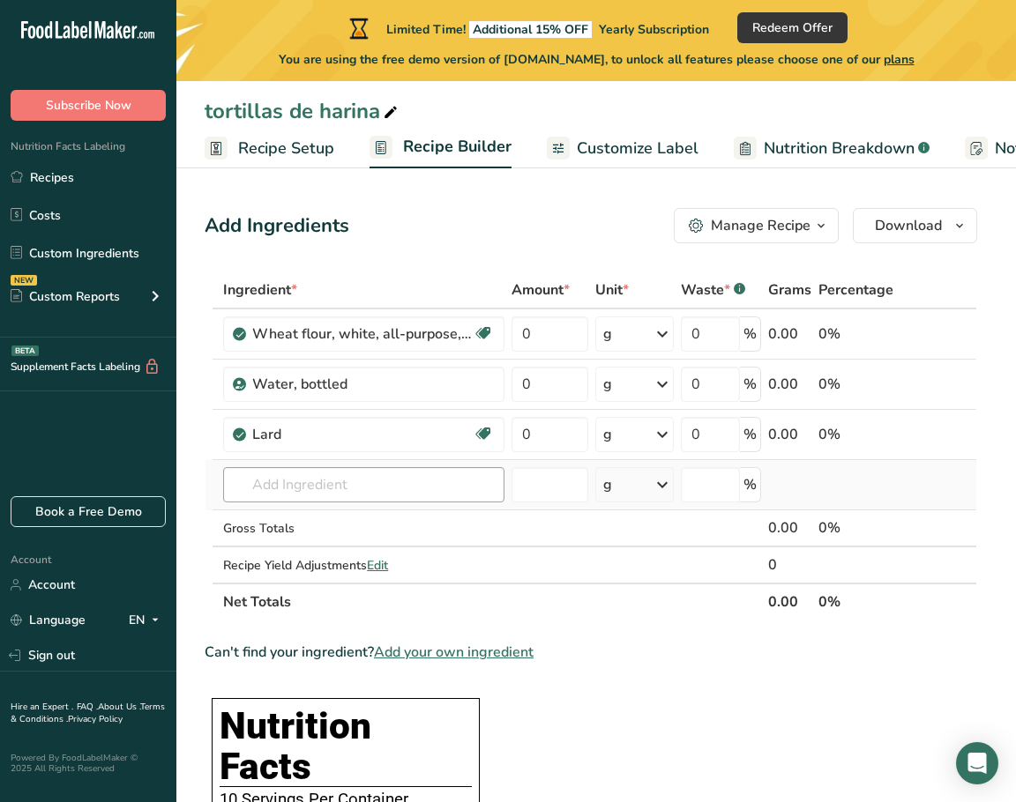
scroll to position [-1, 0]
click at [315, 478] on input "text" at bounding box center [363, 484] width 281 height 35
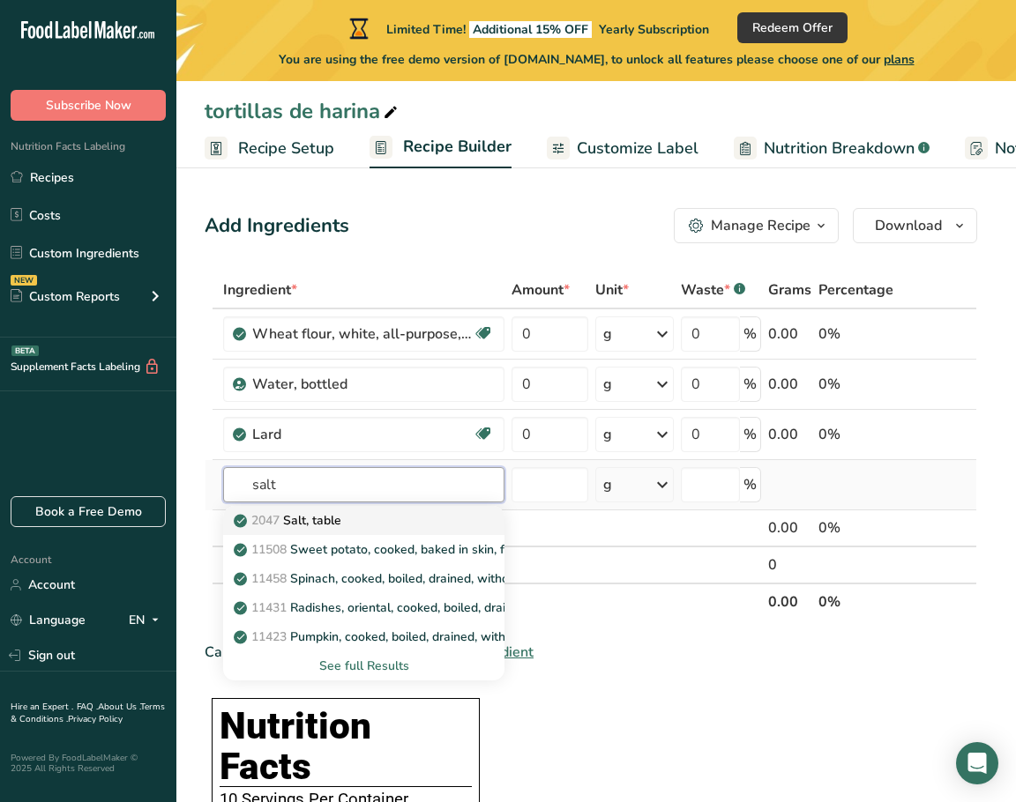
type input "salt"
click at [308, 515] on p "2047 Salt, table" at bounding box center [289, 520] width 104 height 19
type input "Salt, table"
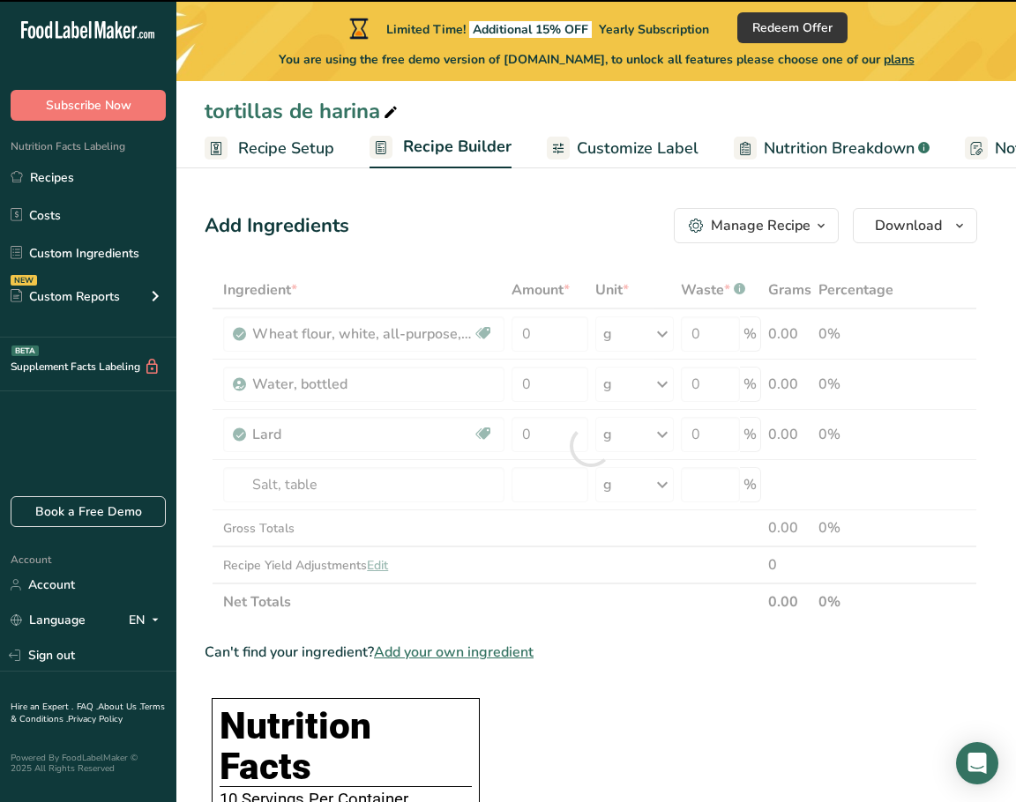
type input "0"
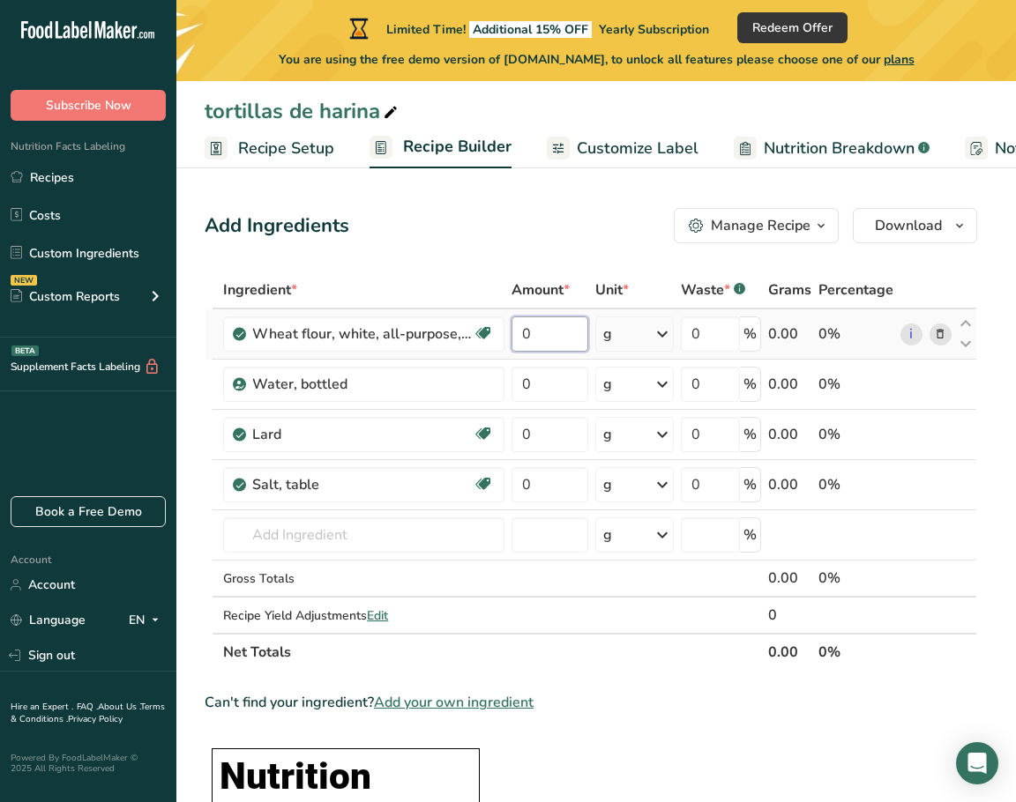
click at [557, 335] on input "0" at bounding box center [549, 333] width 77 height 35
type input "0"
click at [664, 337] on div "Ingredient * Amount * Unit * Waste * .a-a{fill:#347362;}.b-a{fill:#fff;} Grams …" at bounding box center [591, 471] width 772 height 399
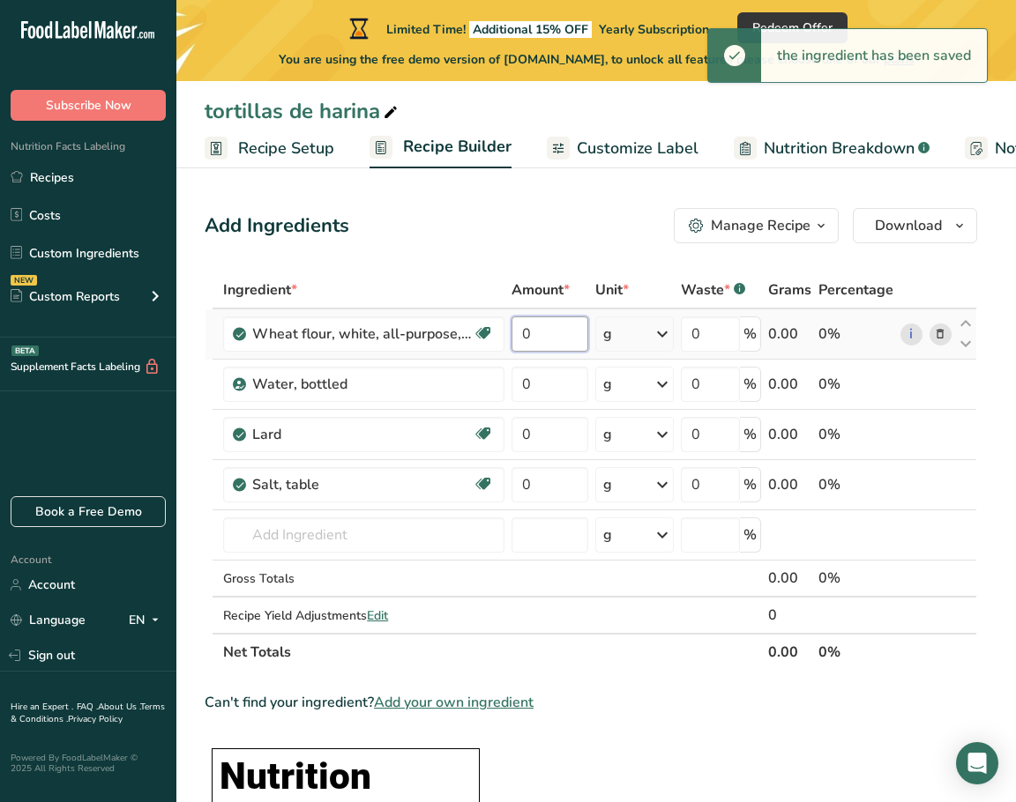
click at [580, 337] on input "0" at bounding box center [549, 333] width 77 height 35
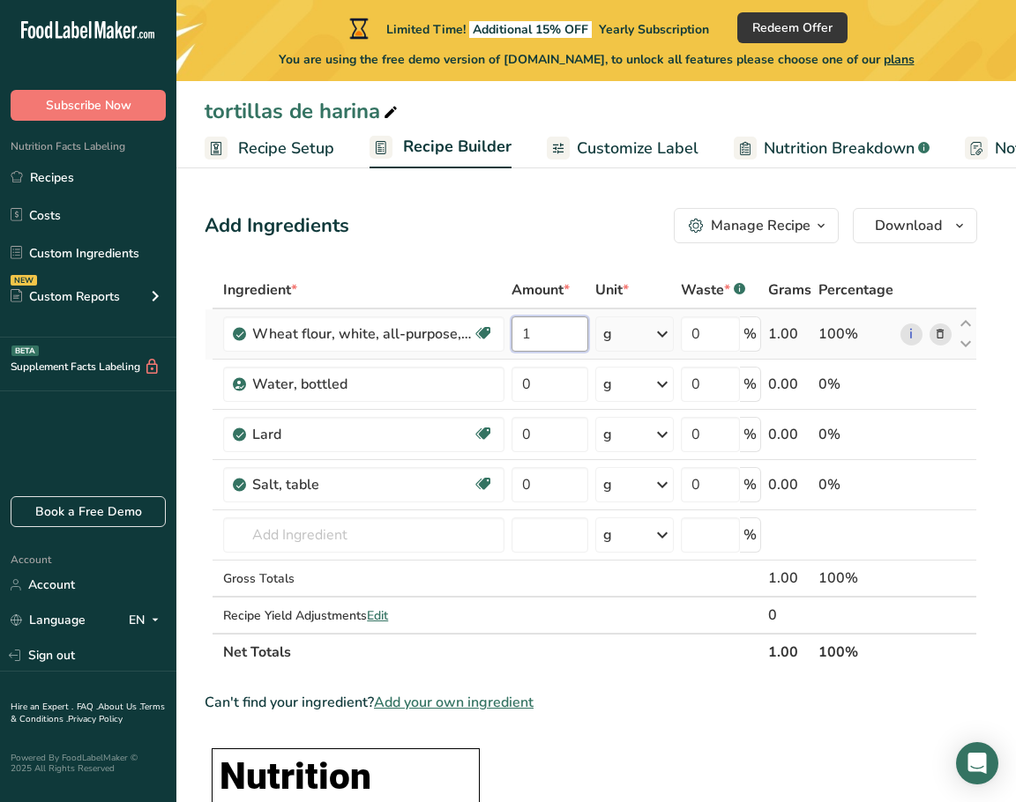
type input "1"
click at [666, 334] on div "Ingredient * Amount * Unit * Waste * .a-a{fill:#347362;}.b-a{fill:#fff;} Grams …" at bounding box center [591, 471] width 772 height 399
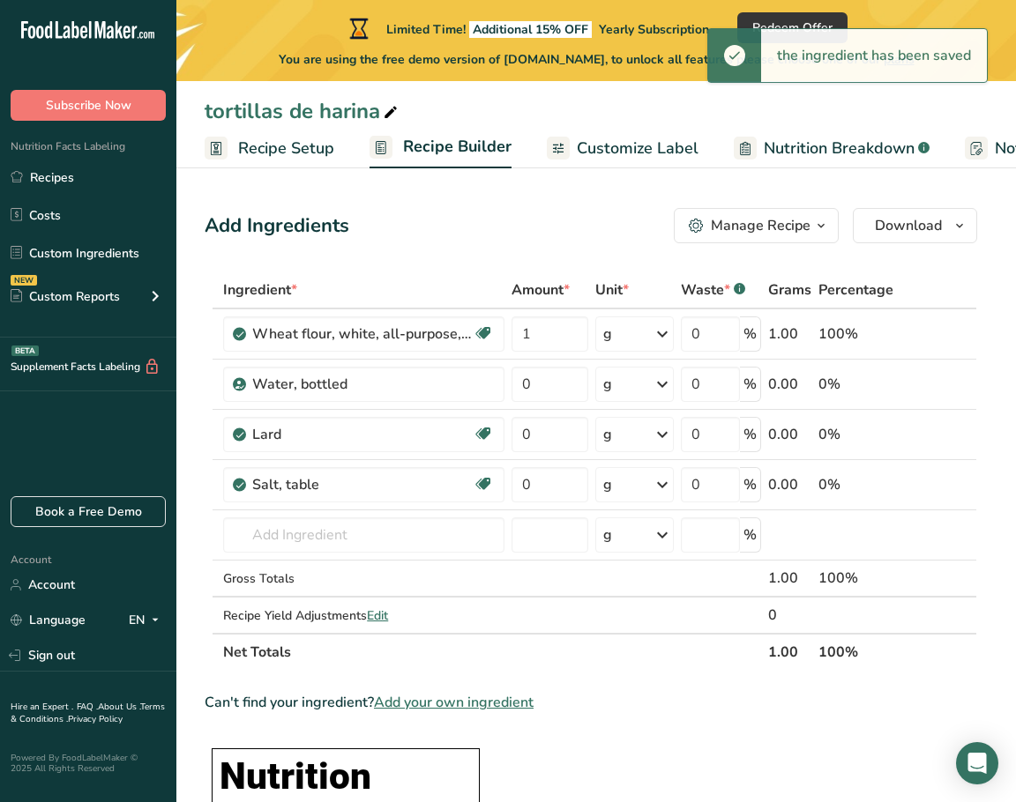
click at [666, 334] on icon at bounding box center [662, 334] width 21 height 32
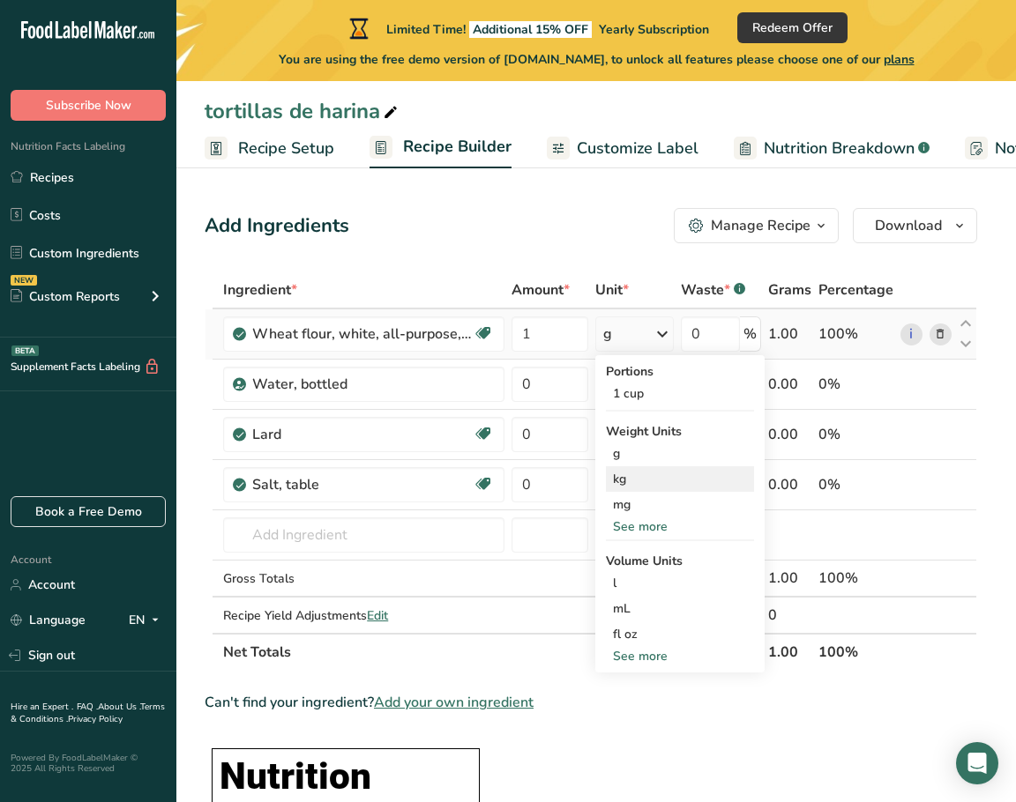
click at [646, 480] on div "kg" at bounding box center [680, 479] width 148 height 26
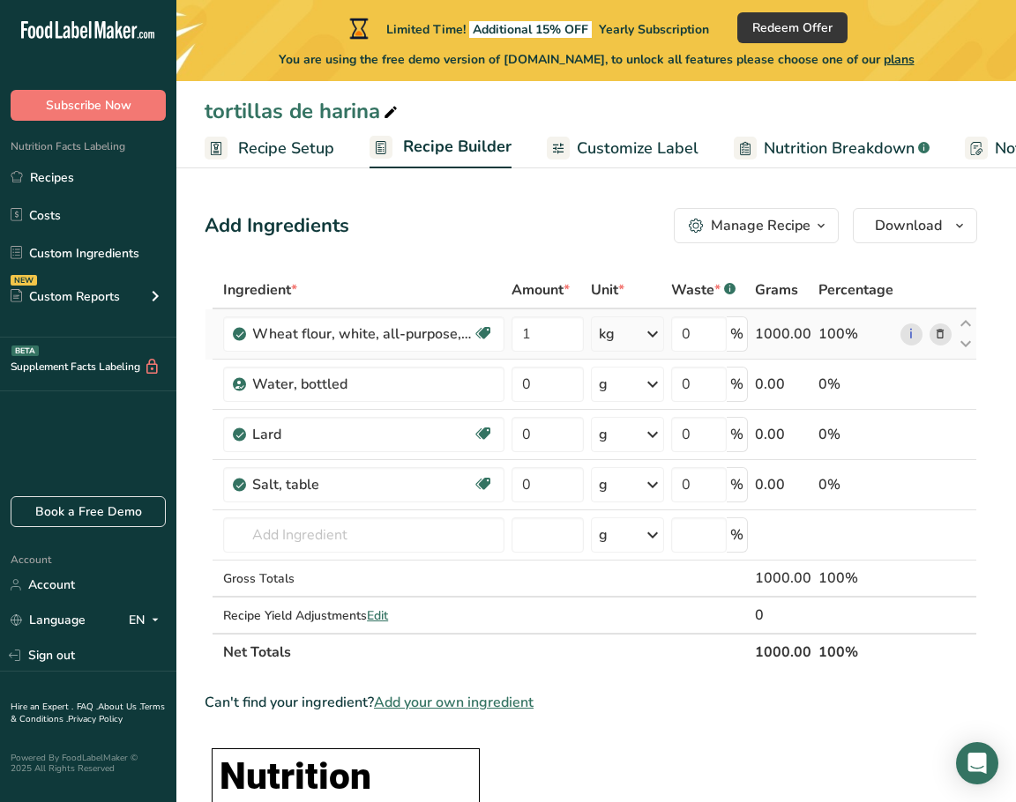
click at [657, 337] on icon at bounding box center [652, 334] width 21 height 32
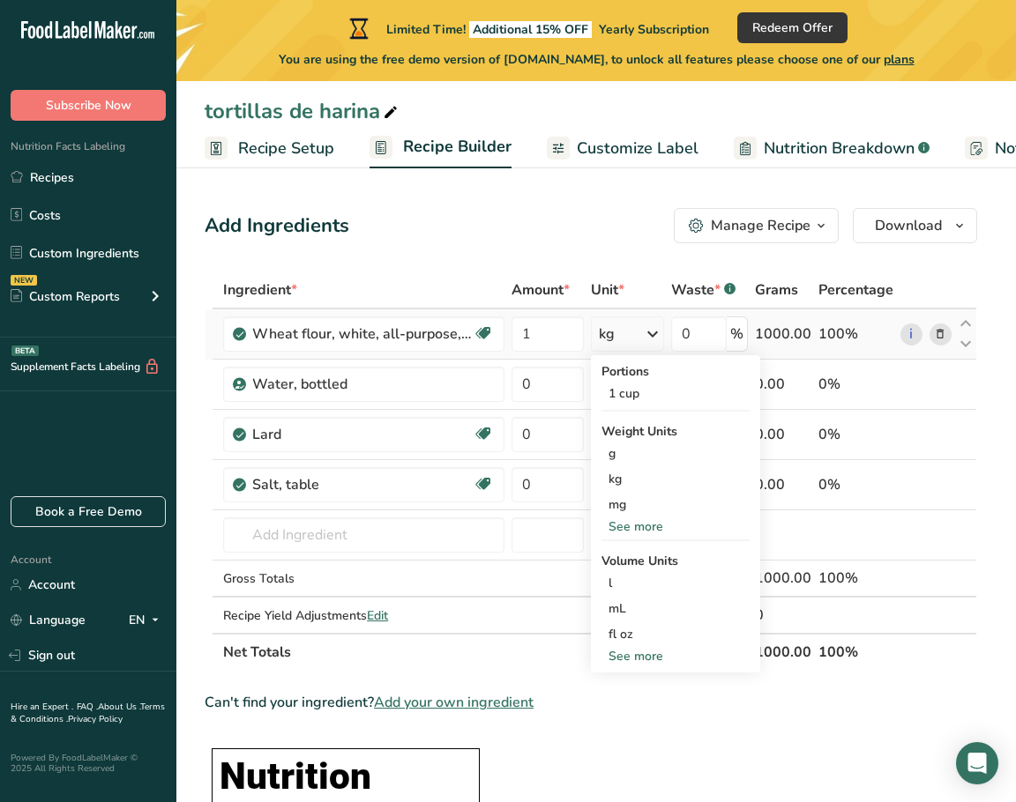
click at [657, 337] on icon at bounding box center [652, 334] width 21 height 32
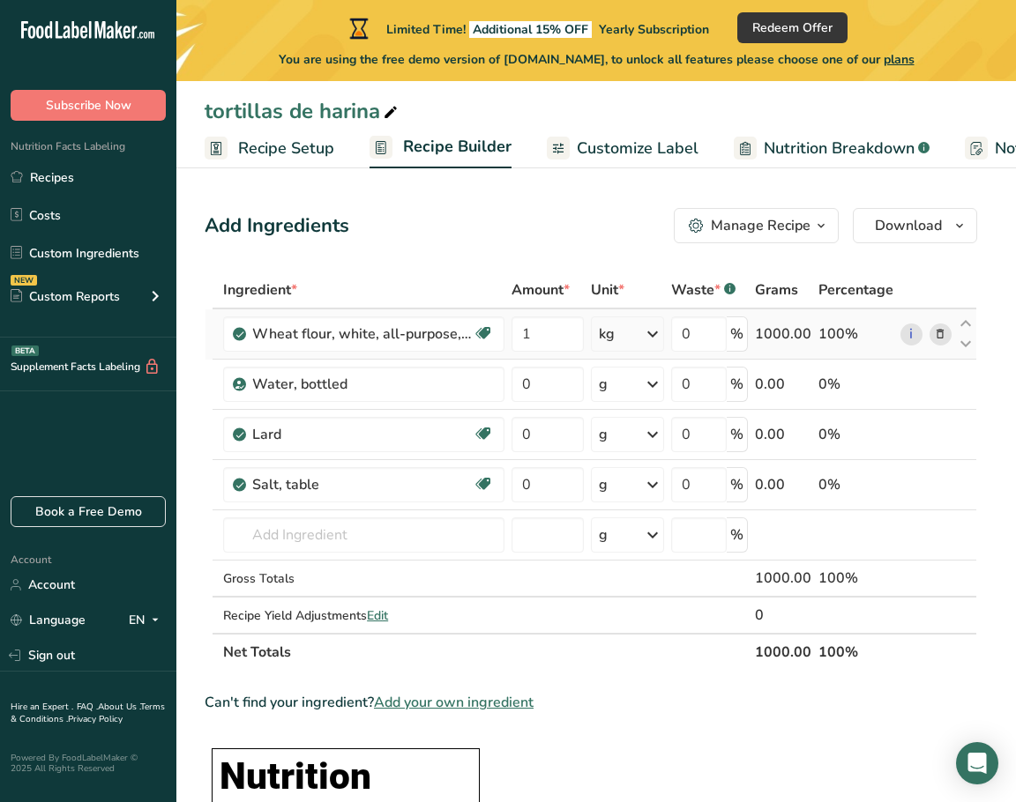
click at [657, 337] on icon at bounding box center [652, 334] width 21 height 32
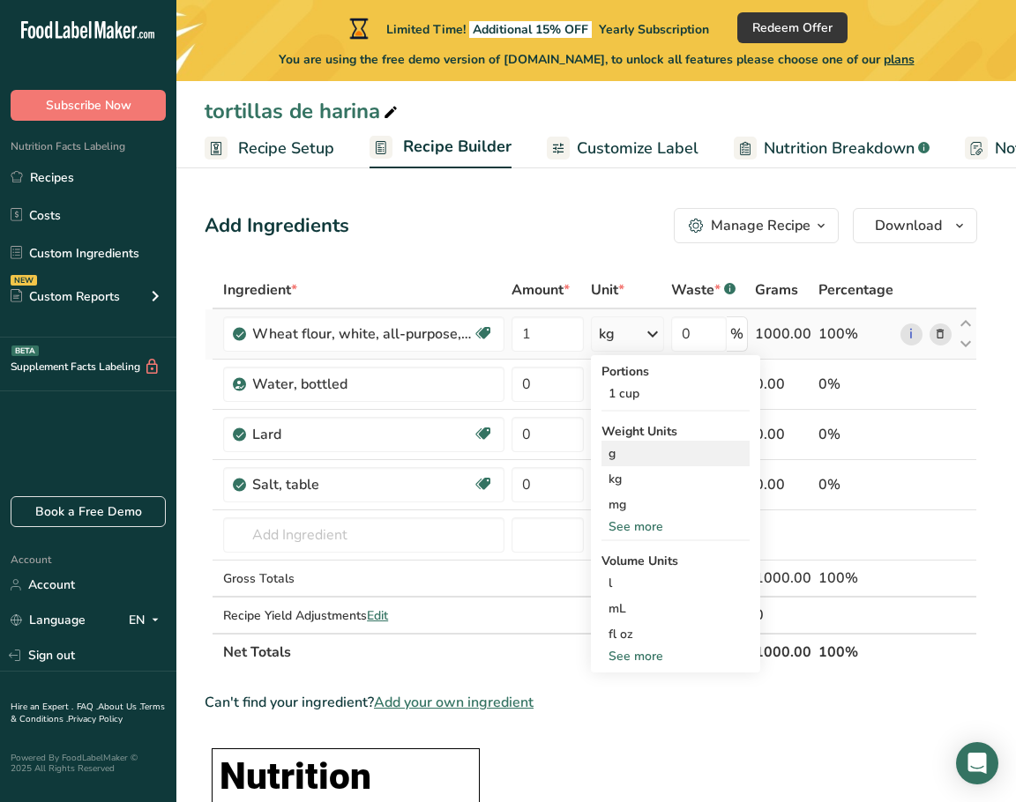
click at [662, 458] on div "g" at bounding box center [675, 454] width 148 height 26
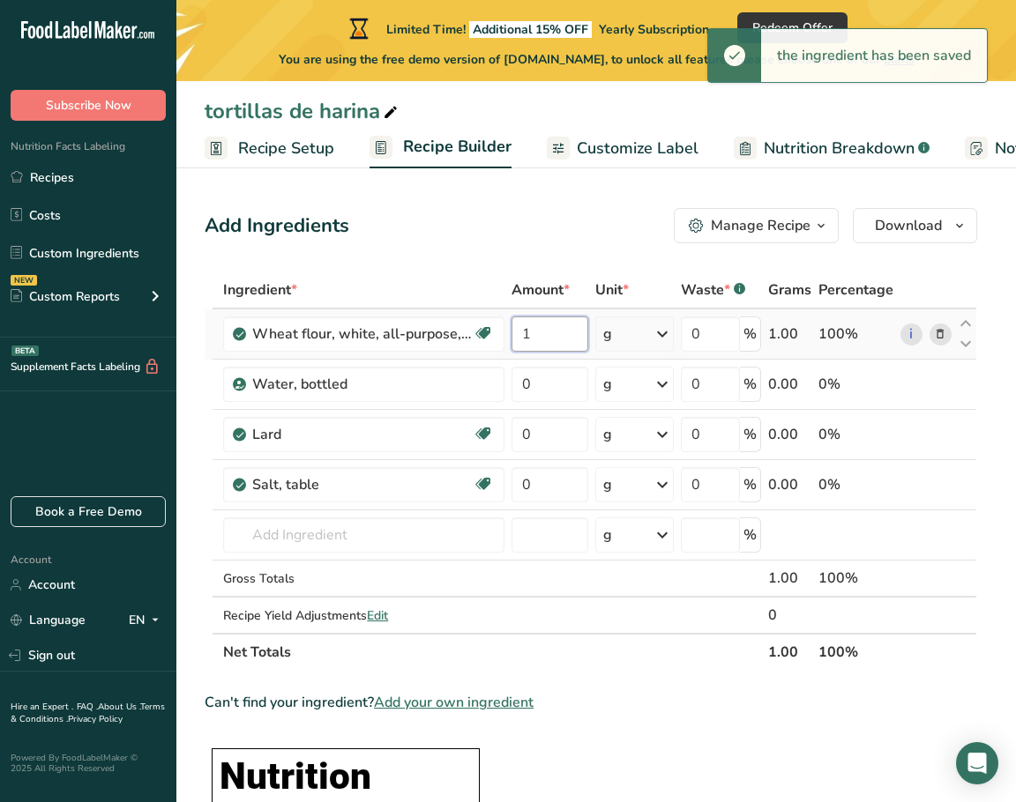
click at [550, 332] on input "1" at bounding box center [549, 333] width 77 height 35
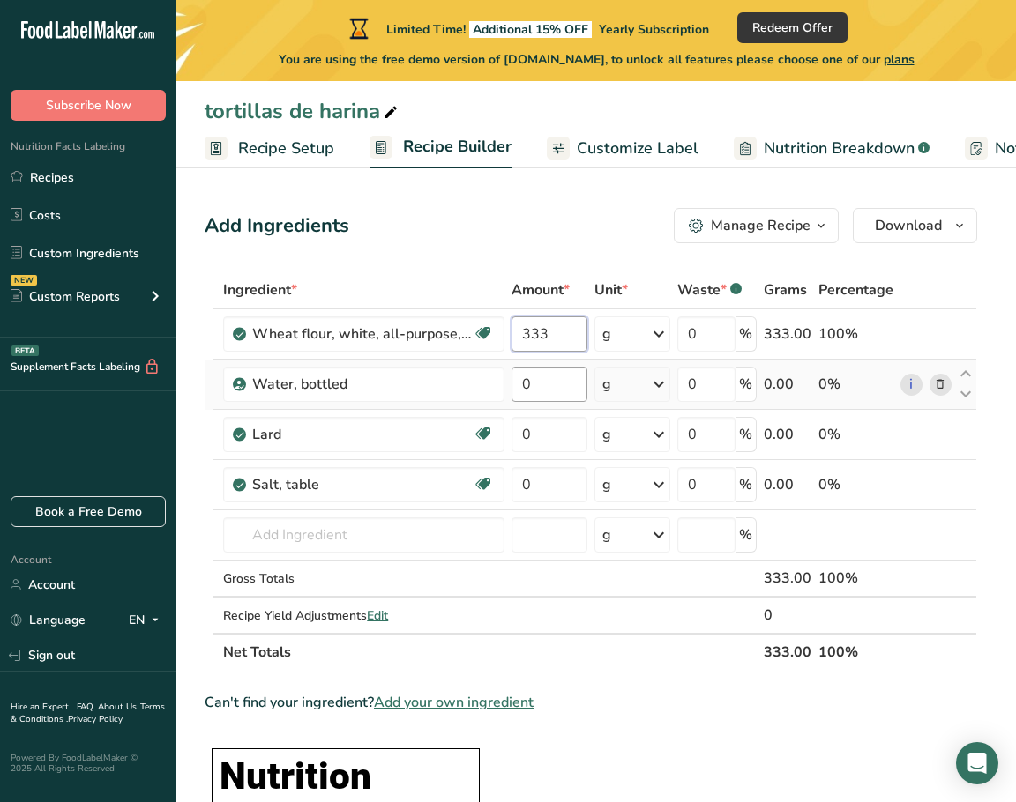
type input "333"
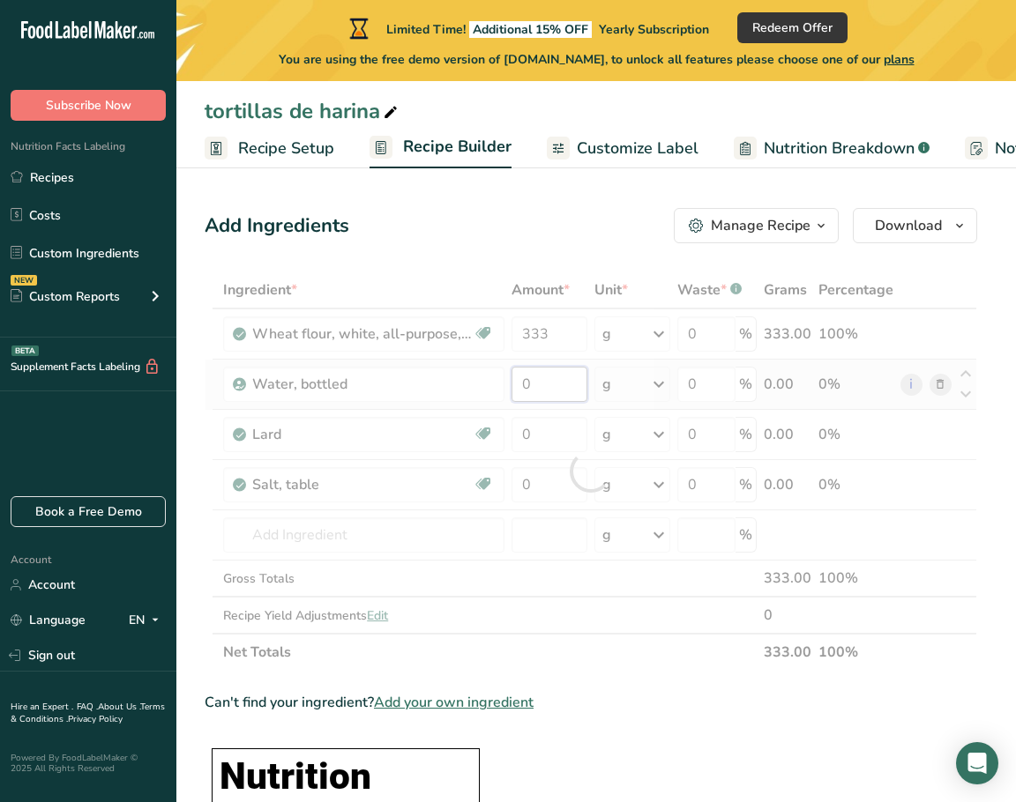
click at [551, 387] on div "Ingredient * Amount * Unit * Waste * .a-a{fill:#347362;}.b-a{fill:#fff;} Grams …" at bounding box center [591, 471] width 772 height 399
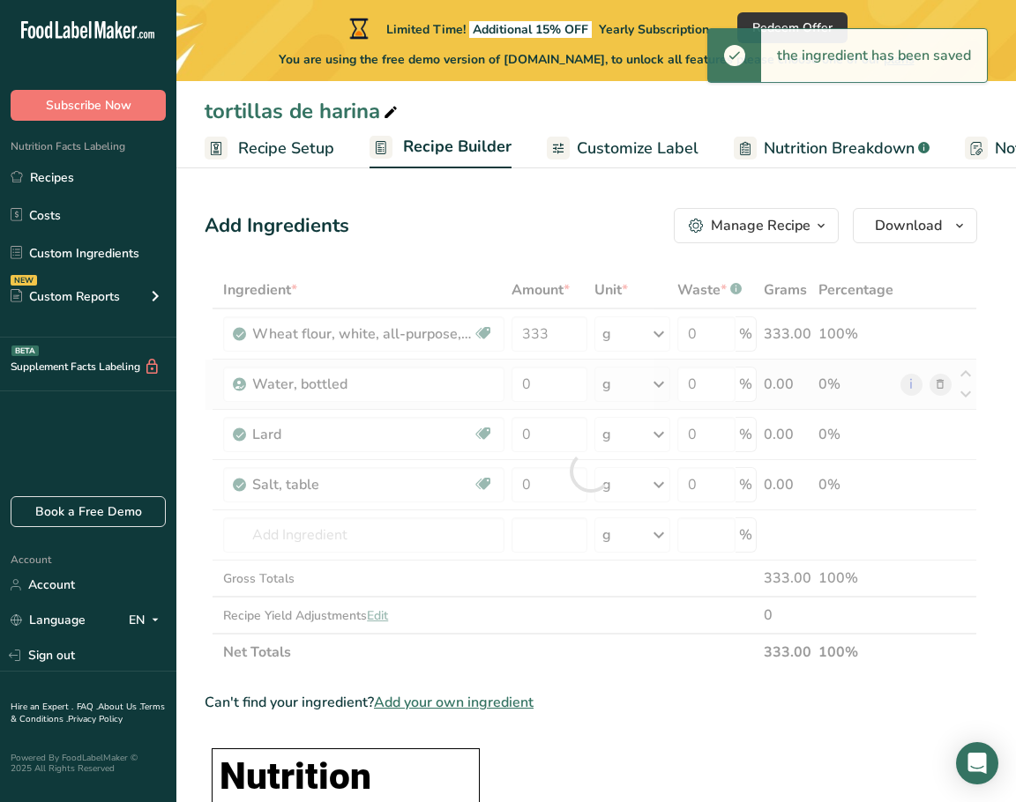
click at [660, 382] on div "Ingredient * Amount * Unit * Waste * .a-a{fill:#347362;}.b-a{fill:#fff;} Grams …" at bounding box center [591, 471] width 772 height 399
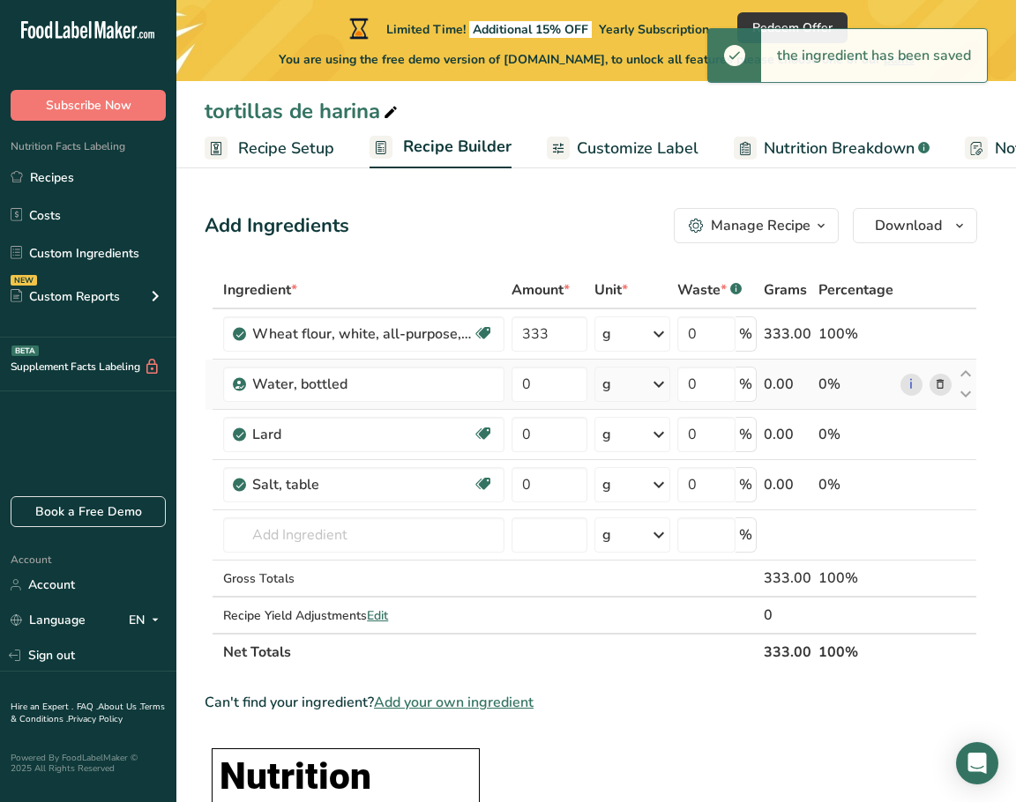
click at [660, 382] on icon at bounding box center [658, 385] width 21 height 32
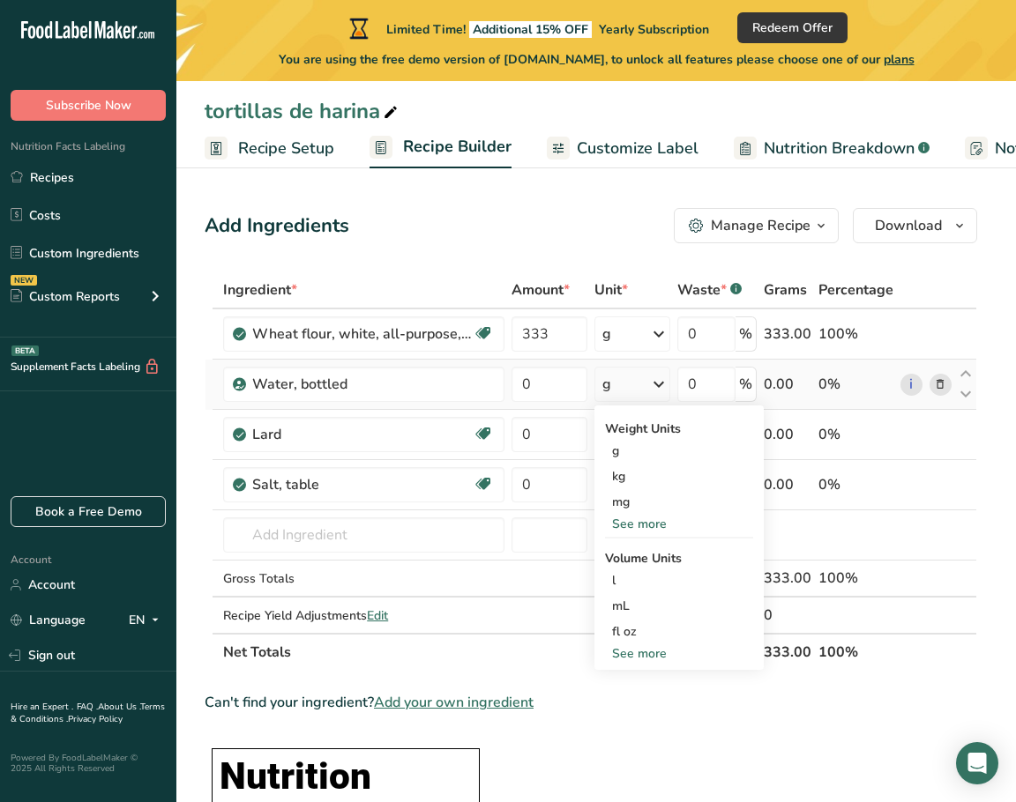
scroll to position [2, 0]
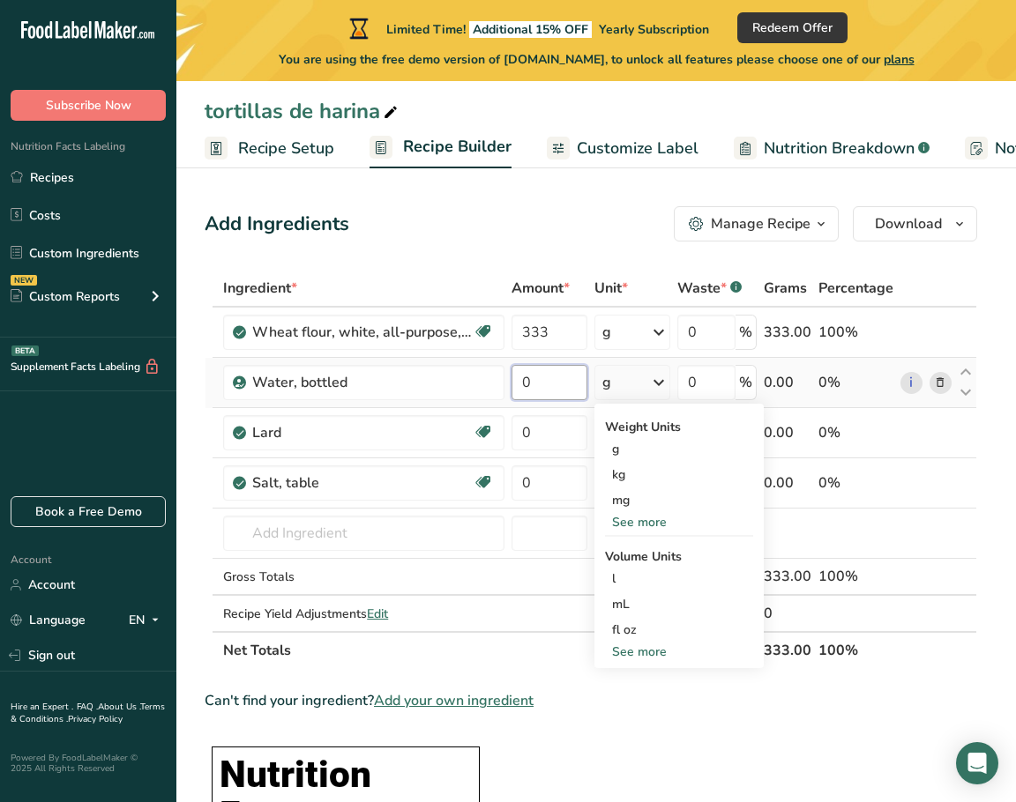
click at [561, 385] on input "0" at bounding box center [549, 382] width 76 height 35
type input "0.66"
click at [653, 381] on div "Ingredient * Amount * Unit * Waste * .a-a{fill:#347362;}.b-a{fill:#fff;} Grams …" at bounding box center [591, 469] width 772 height 399
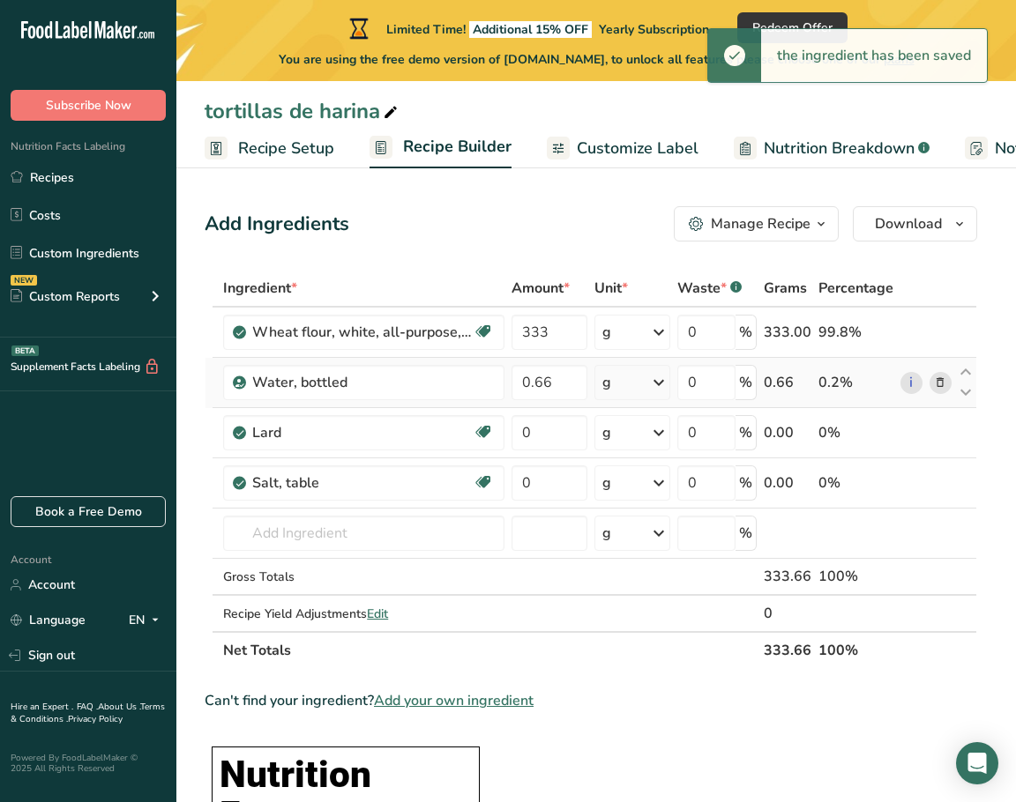
click at [659, 382] on icon at bounding box center [658, 383] width 21 height 32
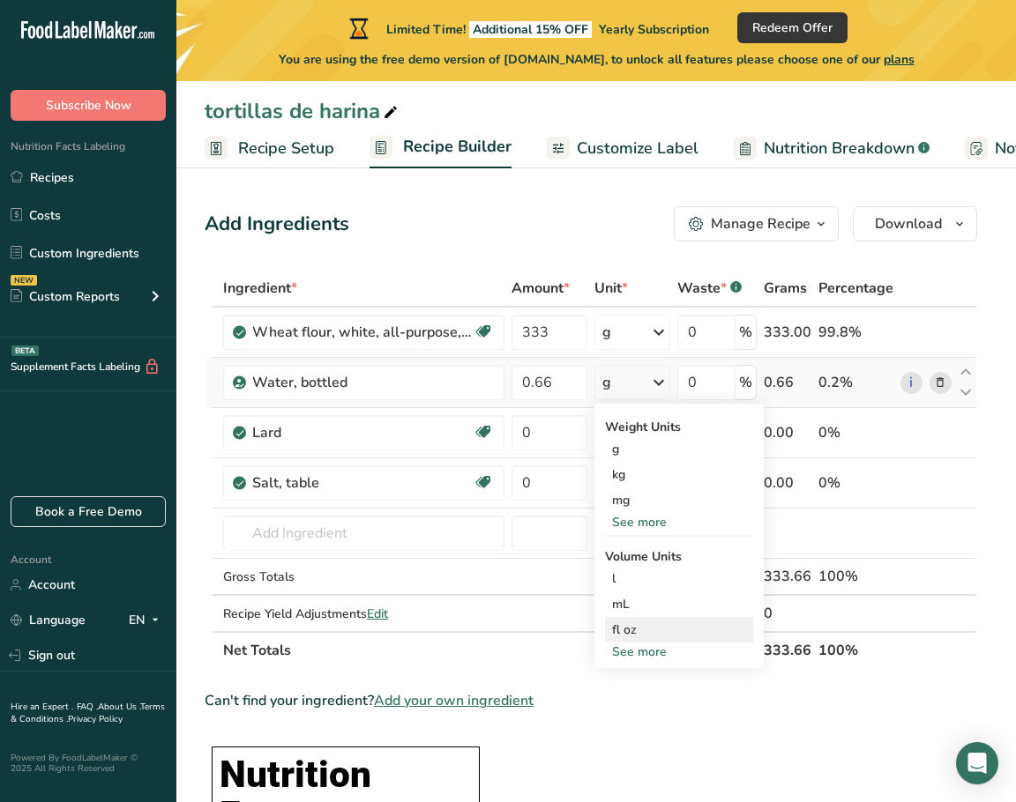
click at [668, 635] on div "fl oz" at bounding box center [679, 630] width 134 height 19
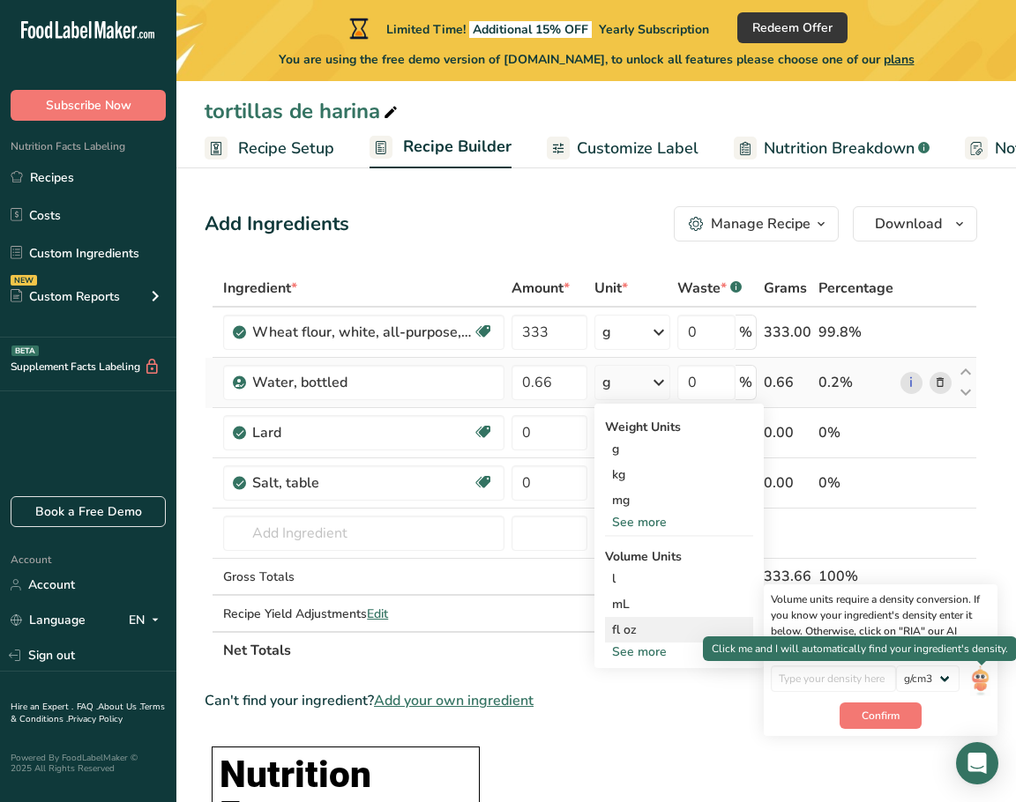
click at [985, 681] on img at bounding box center [979, 681] width 19 height 31
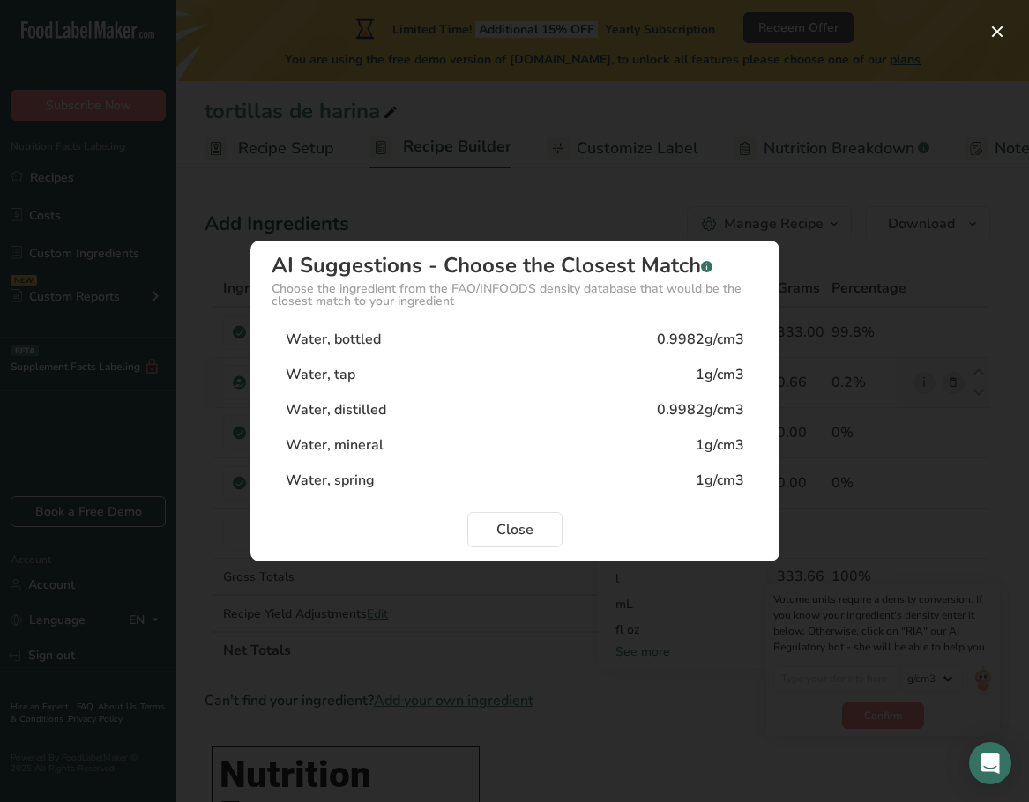
click at [471, 376] on div "Water, tap 1g/cm3" at bounding box center [515, 374] width 487 height 35
type input "1"
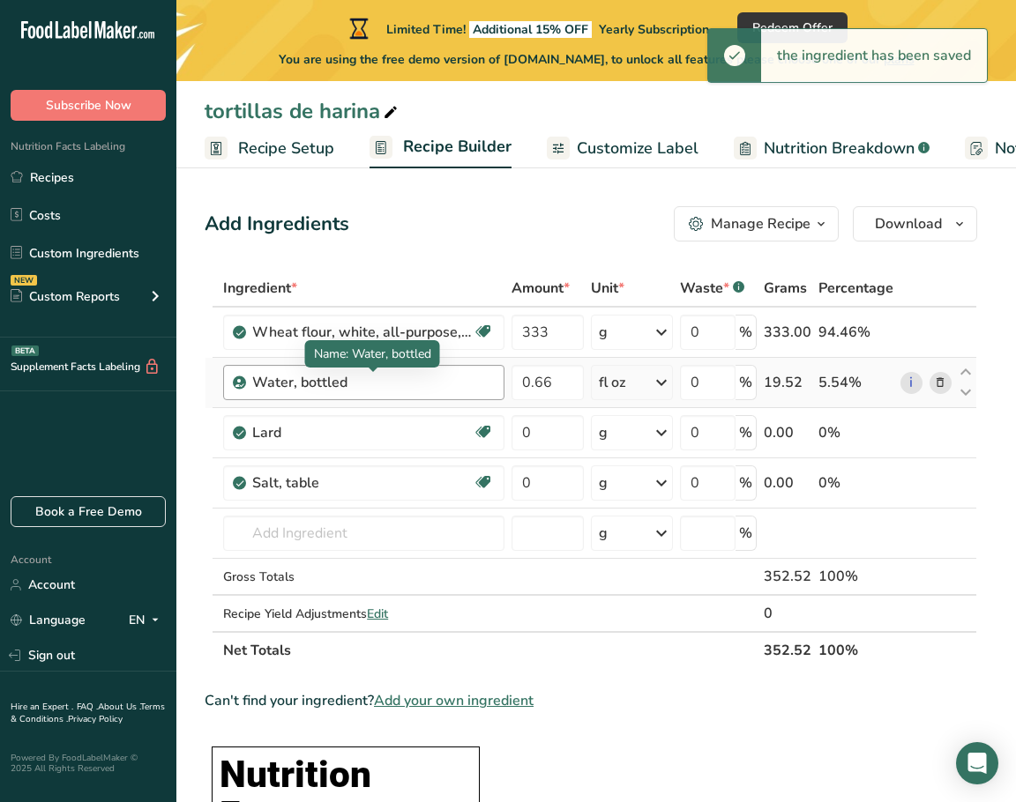
click at [402, 387] on div "Water, bottled" at bounding box center [362, 382] width 220 height 21
click at [352, 382] on div "Water, bottled" at bounding box center [362, 382] width 220 height 21
click at [340, 381] on div "Water, bottled" at bounding box center [362, 382] width 220 height 21
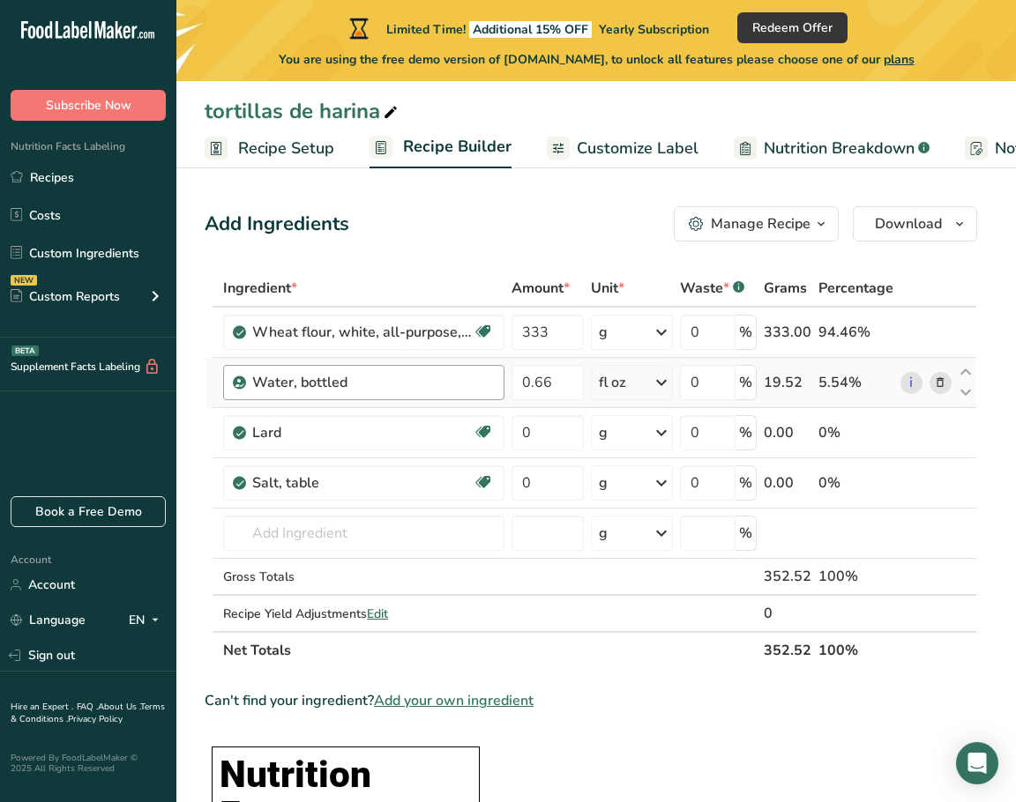
click at [348, 382] on div "Water, bottled" at bounding box center [362, 382] width 220 height 21
click at [342, 383] on div "Water, bottled" at bounding box center [362, 382] width 220 height 21
click at [439, 388] on div "Water, bottled" at bounding box center [362, 382] width 220 height 21
click at [461, 395] on div "Water, bottled" at bounding box center [363, 382] width 281 height 35
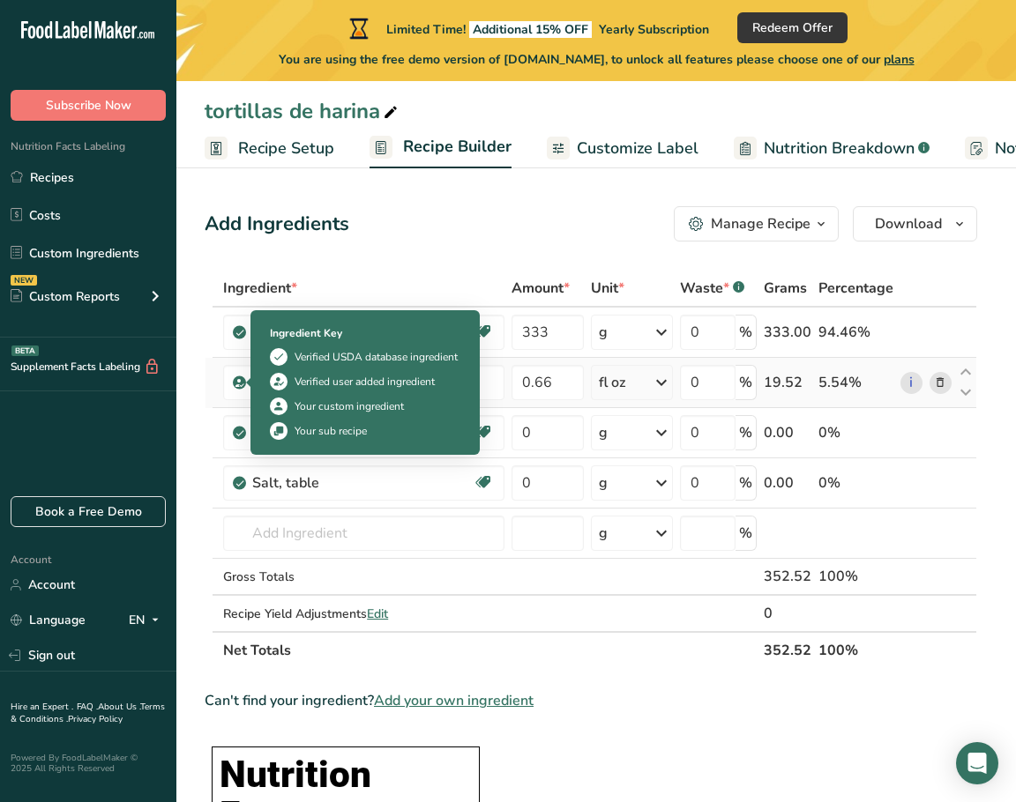
click at [240, 384] on icon at bounding box center [240, 383] width 11 height 16
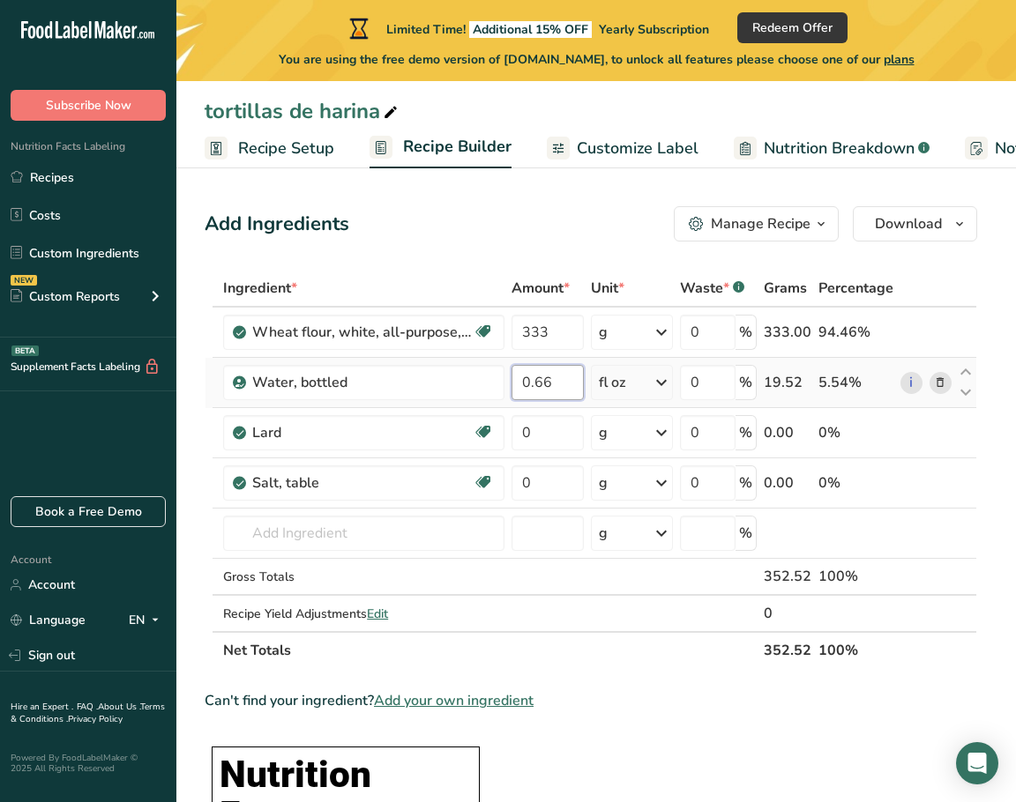
click at [562, 380] on input "0.66" at bounding box center [547, 382] width 72 height 35
type input "0"
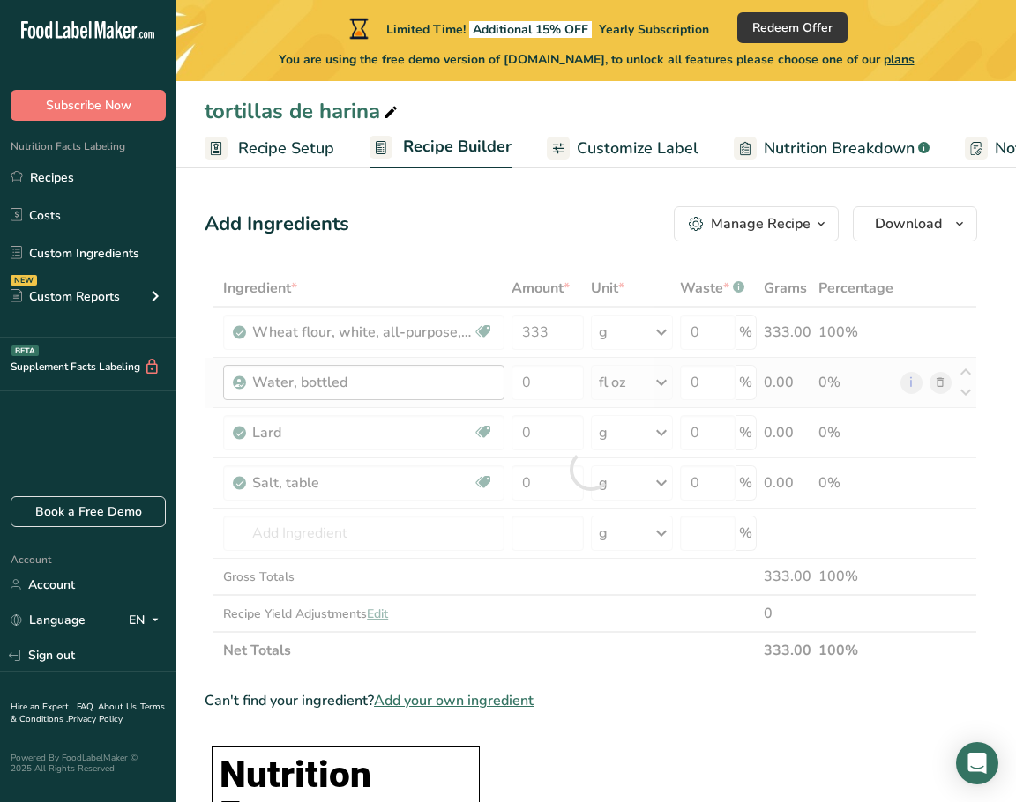
click at [495, 379] on div "Ingredient * Amount * Unit * Waste * .a-a{fill:#347362;}.b-a{fill:#fff;} Grams …" at bounding box center [591, 469] width 772 height 399
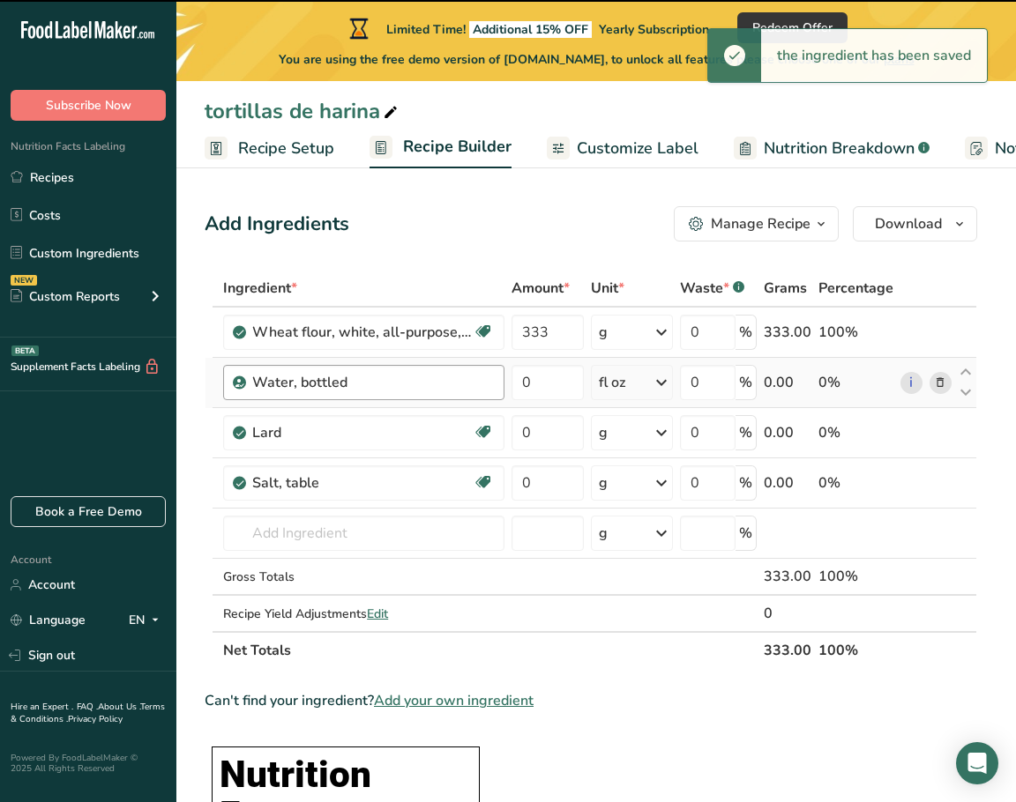
click at [392, 386] on div "Water, bottled" at bounding box center [362, 382] width 220 height 21
click at [398, 386] on div "Water, bottled" at bounding box center [362, 382] width 220 height 21
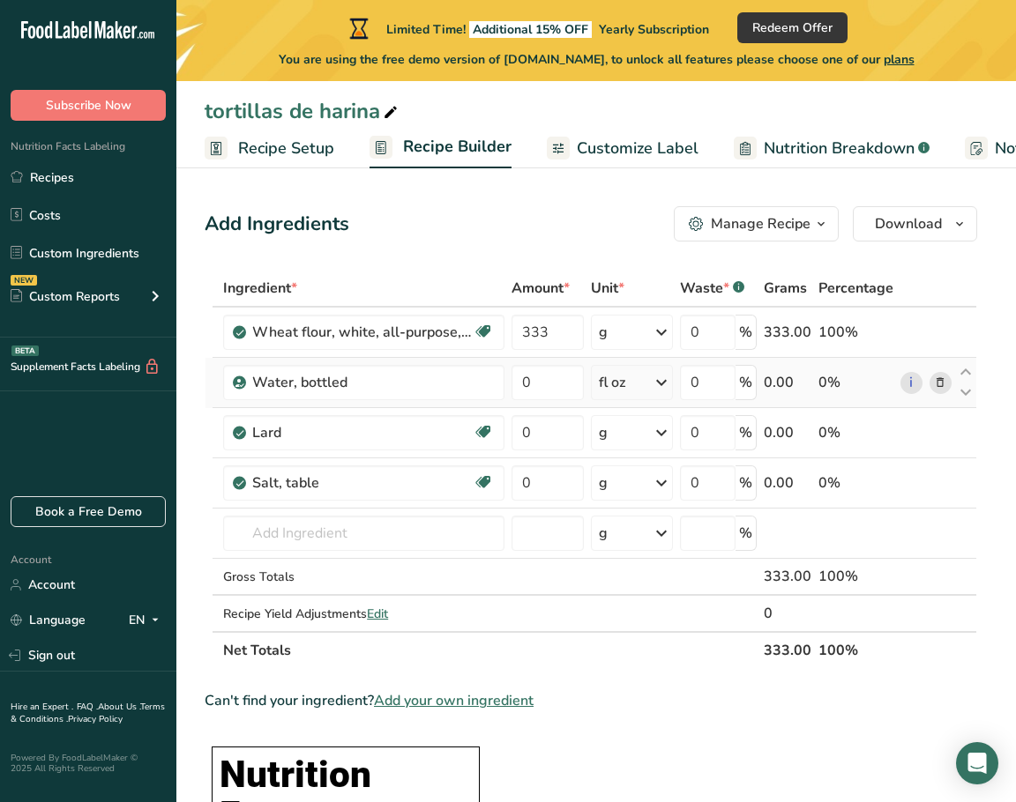
click at [942, 380] on icon at bounding box center [940, 383] width 12 height 19
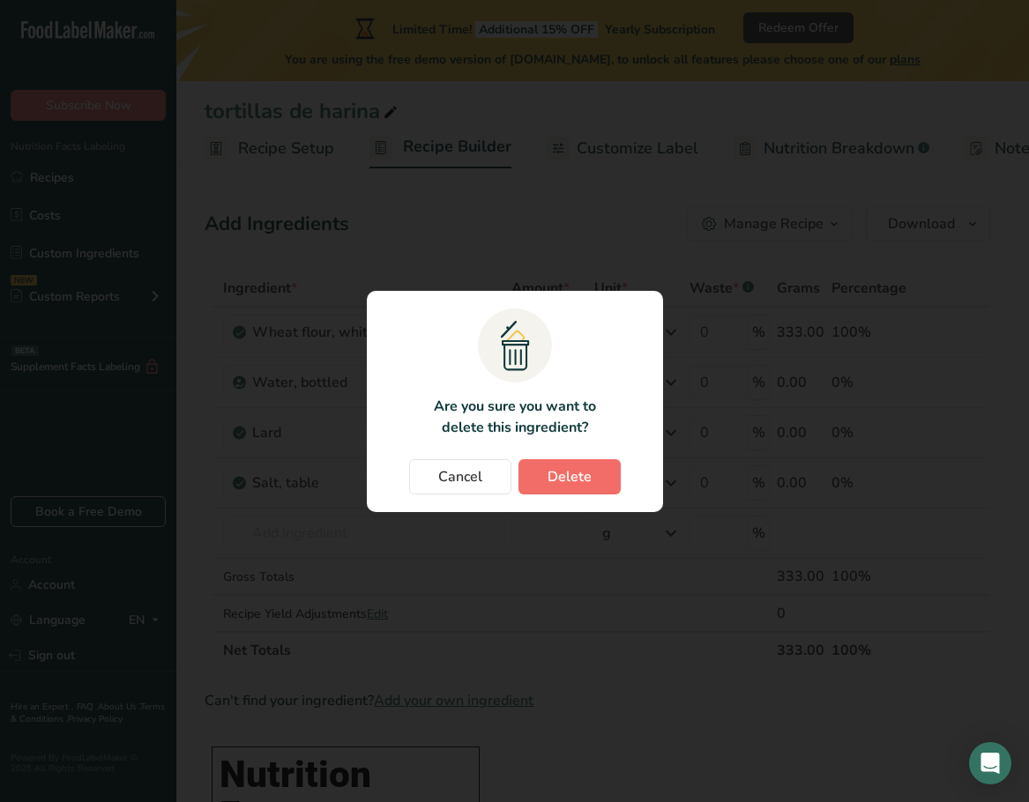
click at [592, 474] on button "Delete" at bounding box center [569, 476] width 102 height 35
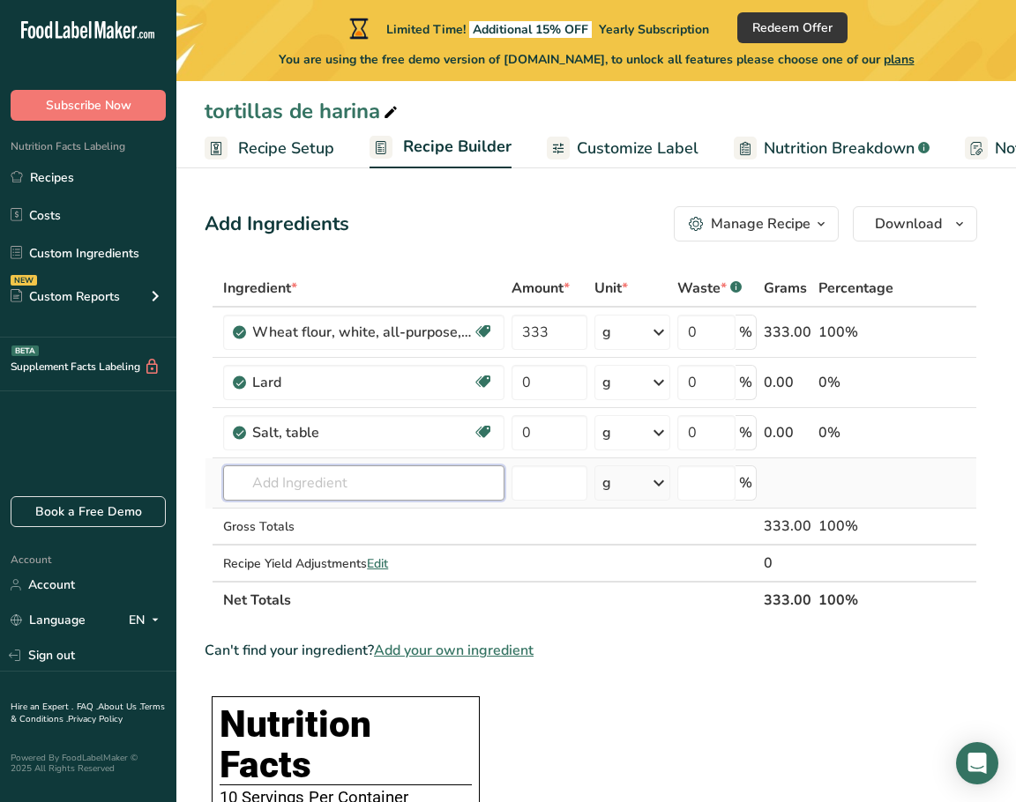
click at [335, 486] on input "text" at bounding box center [363, 482] width 281 height 35
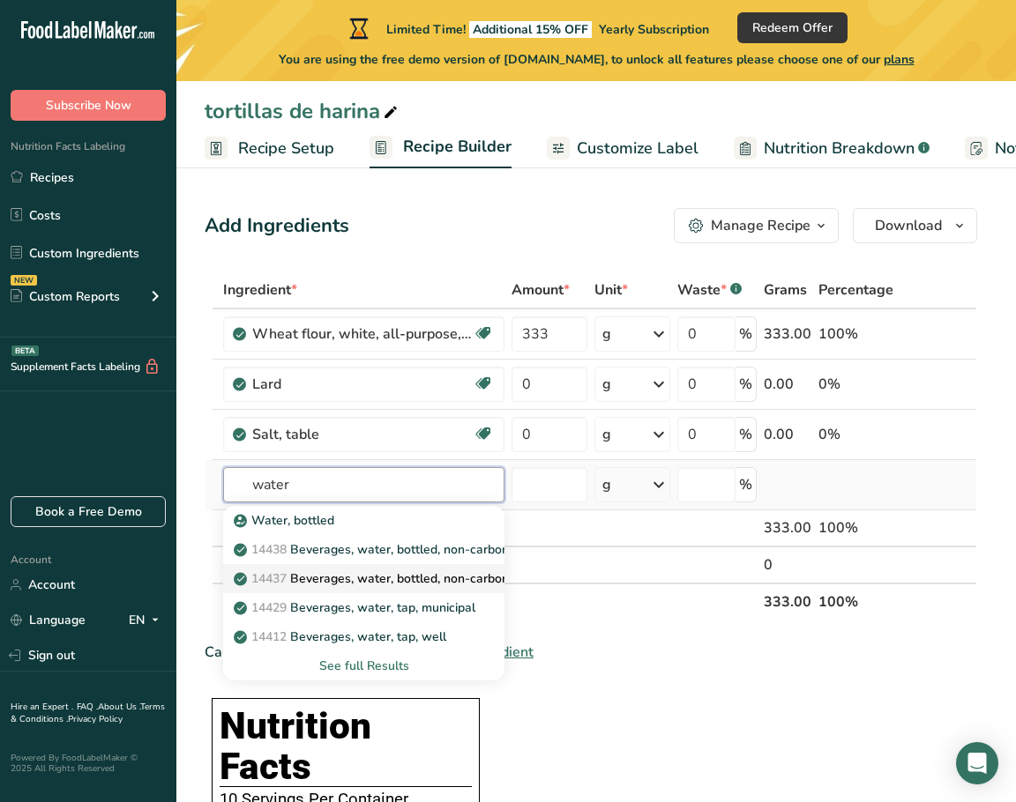
scroll to position [0, 0]
type input "water"
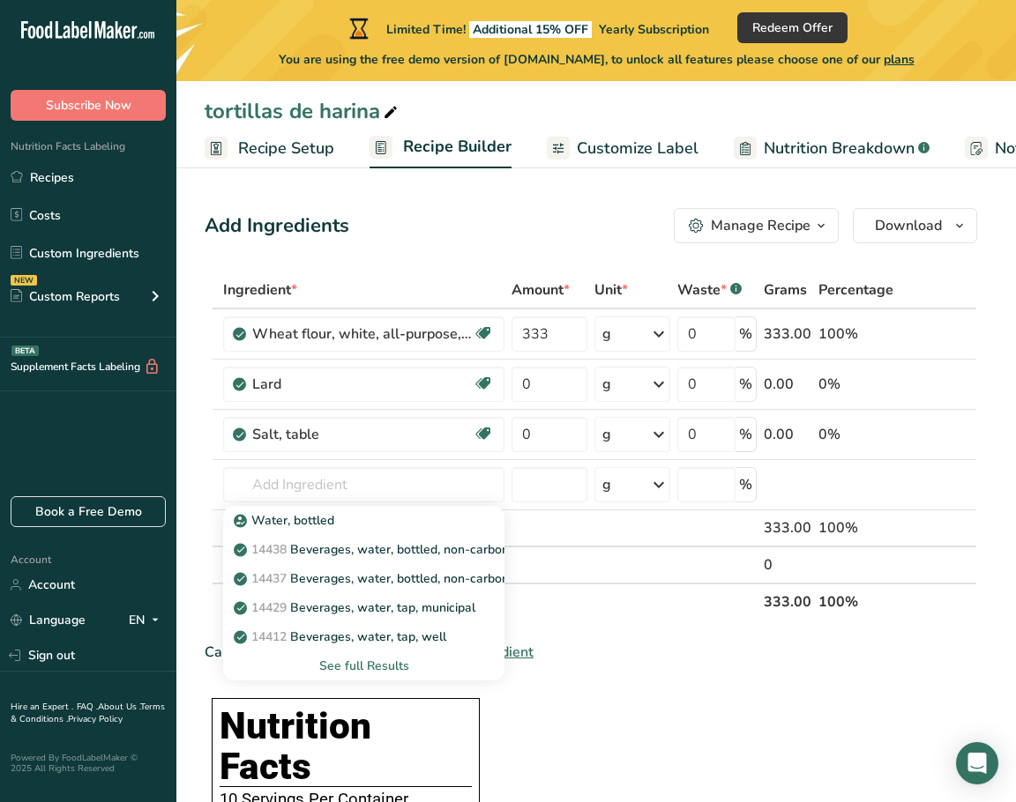
click at [629, 657] on div "Can't find your ingredient? Add your own ingredient" at bounding box center [591, 652] width 772 height 21
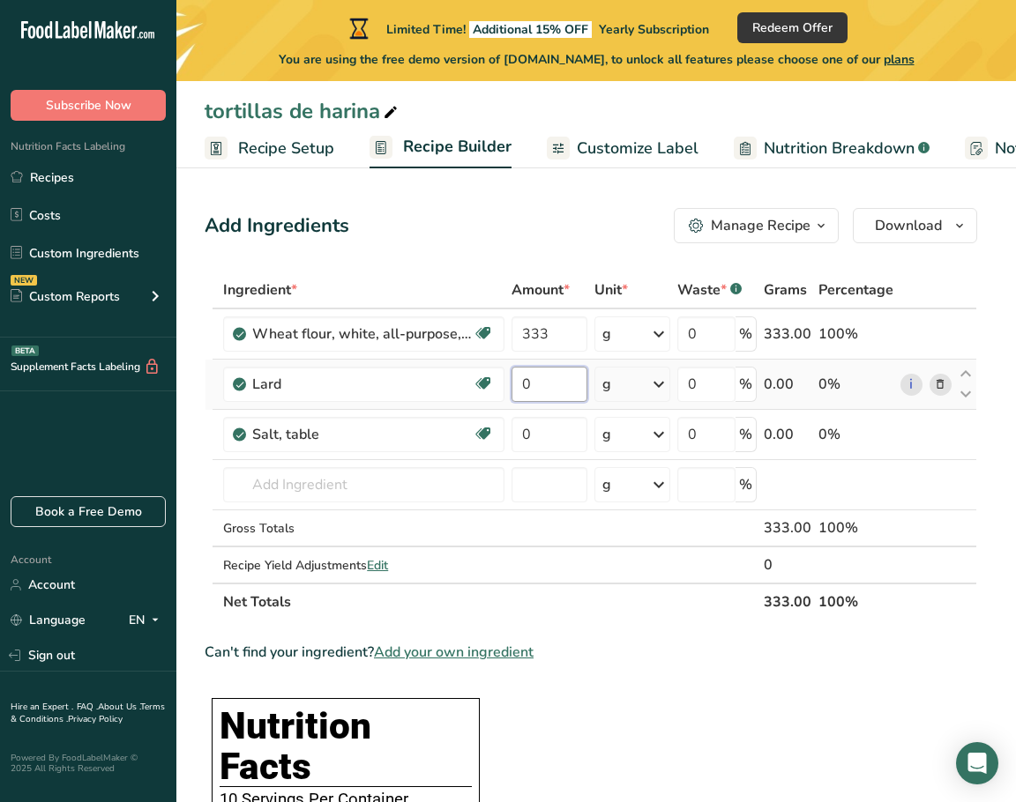
click at [552, 386] on input "0" at bounding box center [549, 384] width 76 height 35
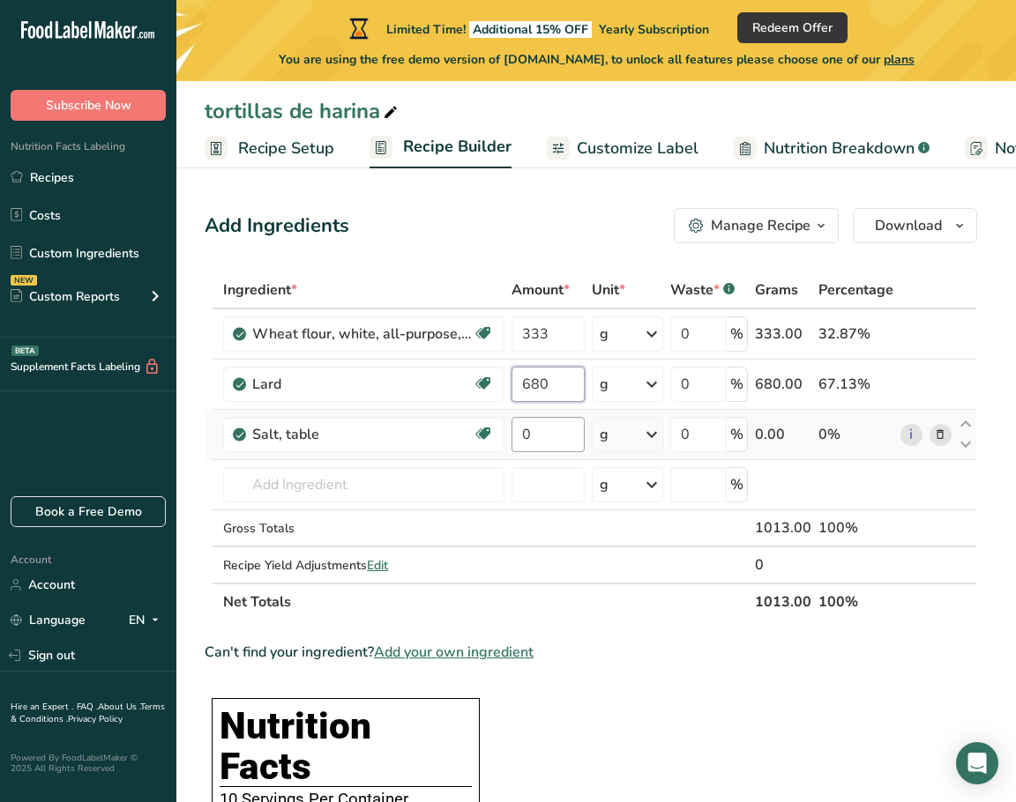
type input "680"
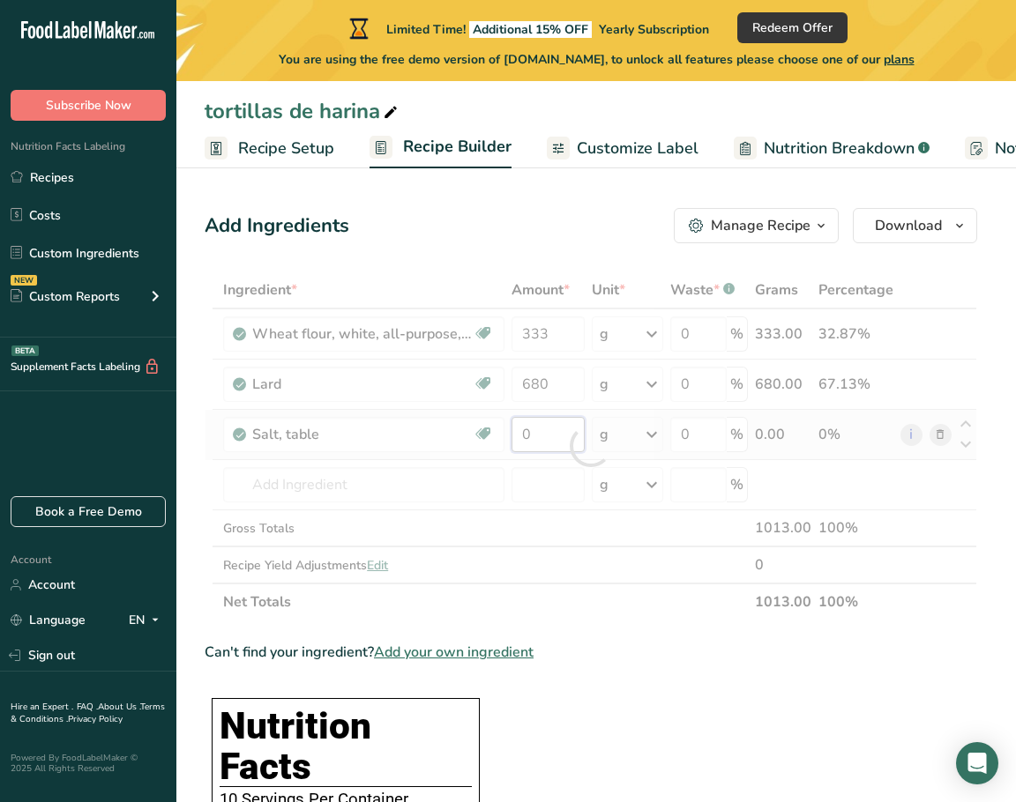
click at [567, 436] on div "Ingredient * Amount * Unit * Waste * .a-a{fill:#347362;}.b-a{fill:#fff;} Grams …" at bounding box center [591, 446] width 772 height 349
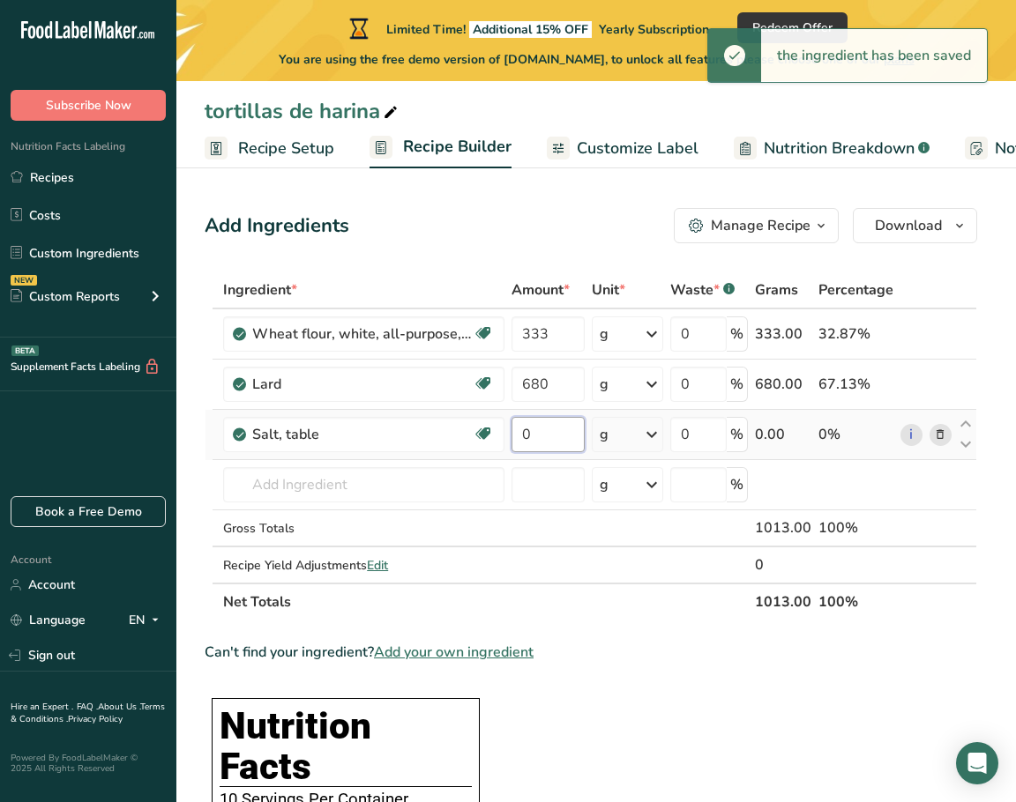
type input "4"
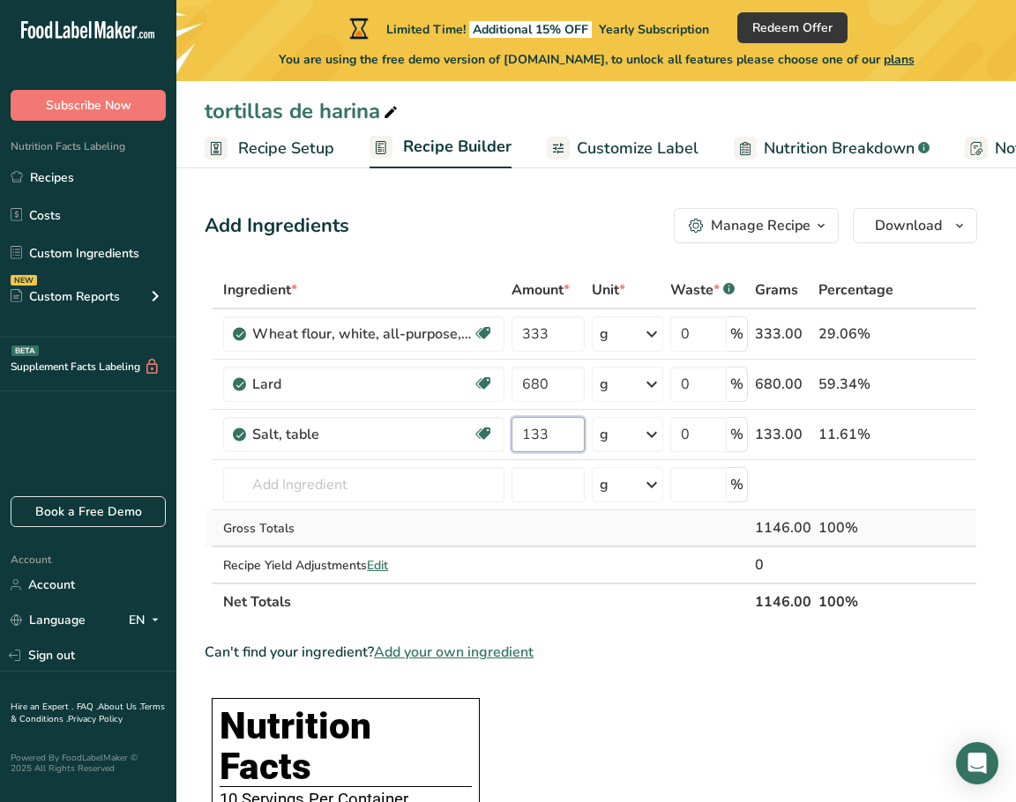
type input "133"
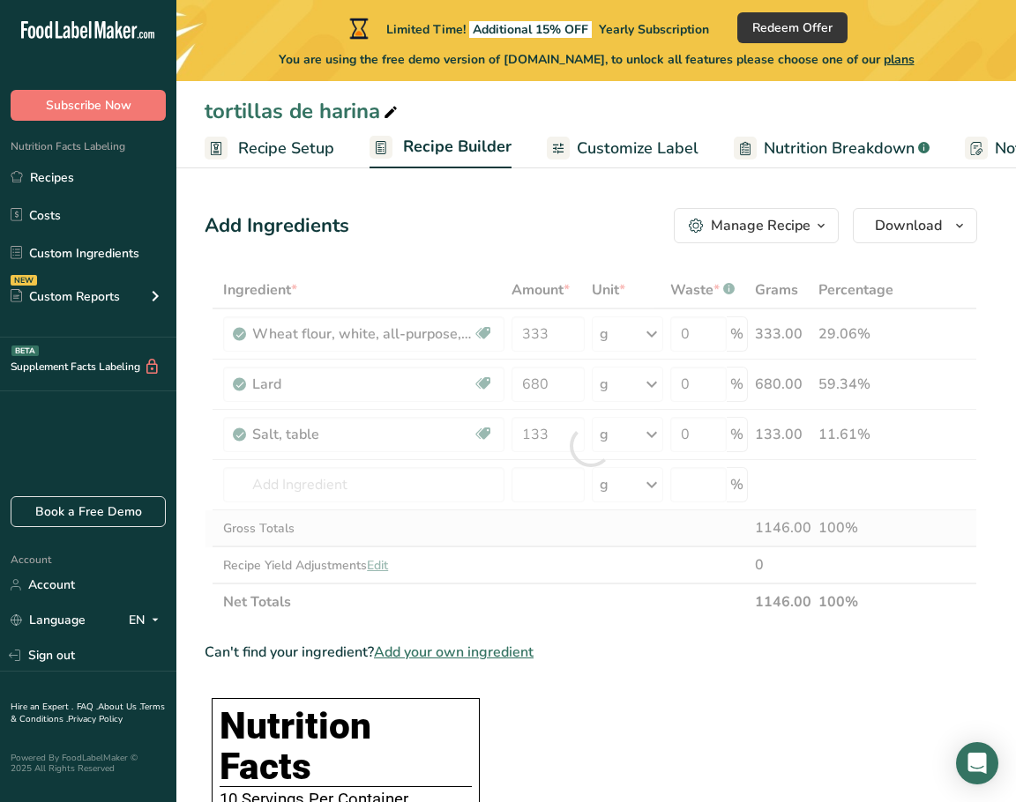
click at [593, 541] on div "Ingredient * Amount * Unit * Waste * .a-a{fill:#347362;}.b-a{fill:#fff;} Grams …" at bounding box center [591, 446] width 772 height 349
